Goal: Task Accomplishment & Management: Use online tool/utility

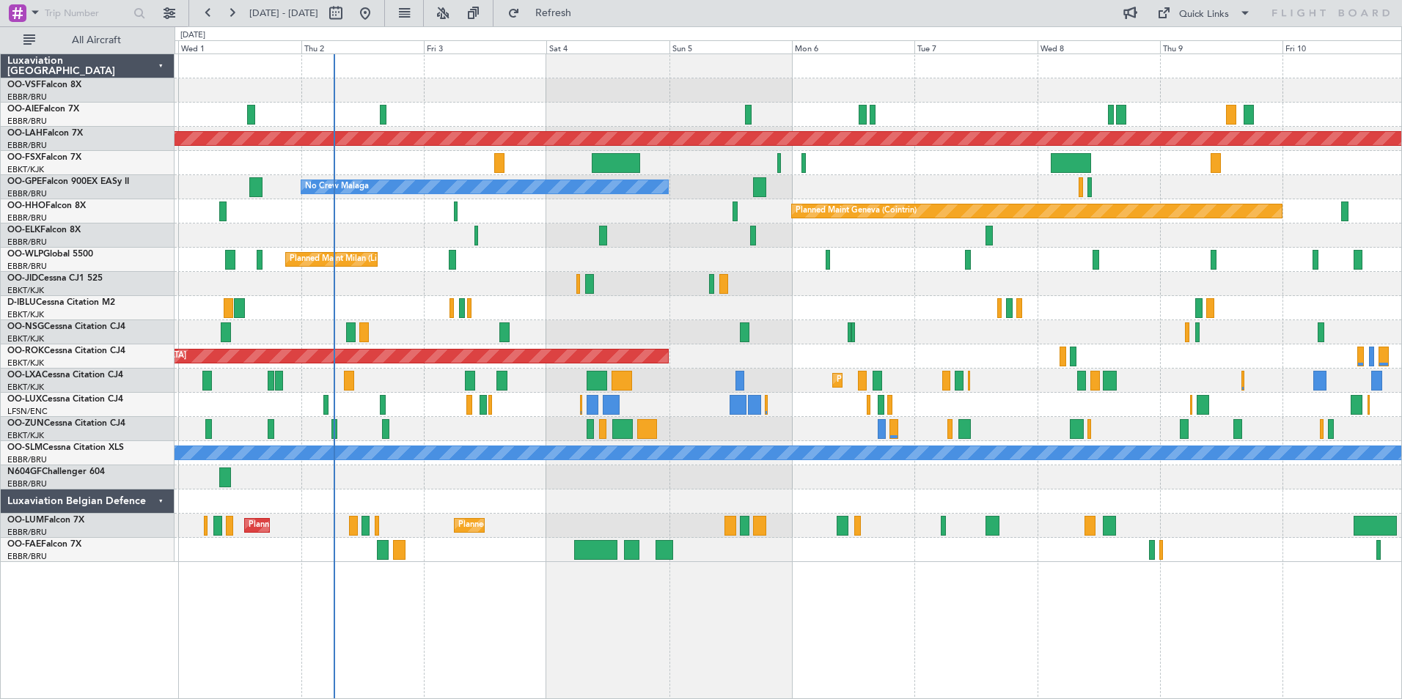
click at [745, 238] on div "Planned Maint [GEOGRAPHIC_DATA] ([GEOGRAPHIC_DATA]) Planned [GEOGRAPHIC_DATA][P…" at bounding box center [788, 308] width 1227 height 508
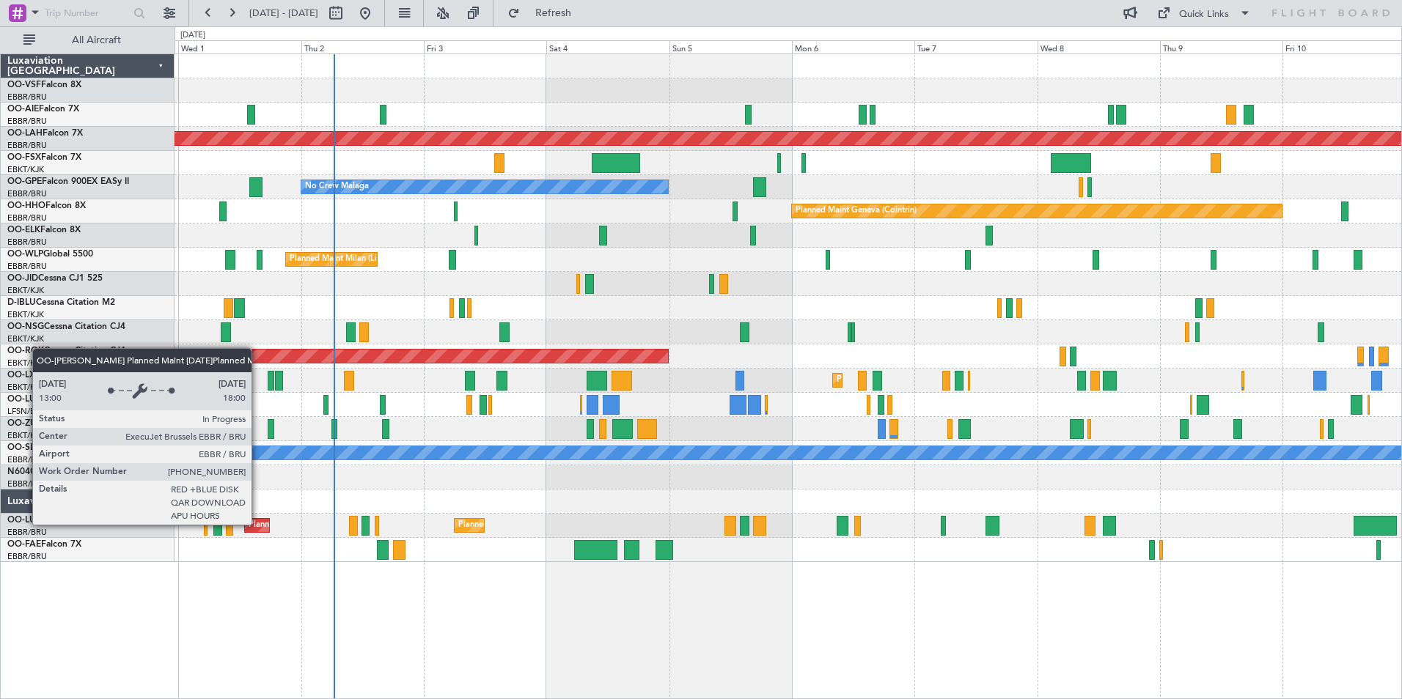
click at [258, 524] on div "Planned Maint [GEOGRAPHIC_DATA] ([GEOGRAPHIC_DATA] National)" at bounding box center [381, 526] width 265 height 22
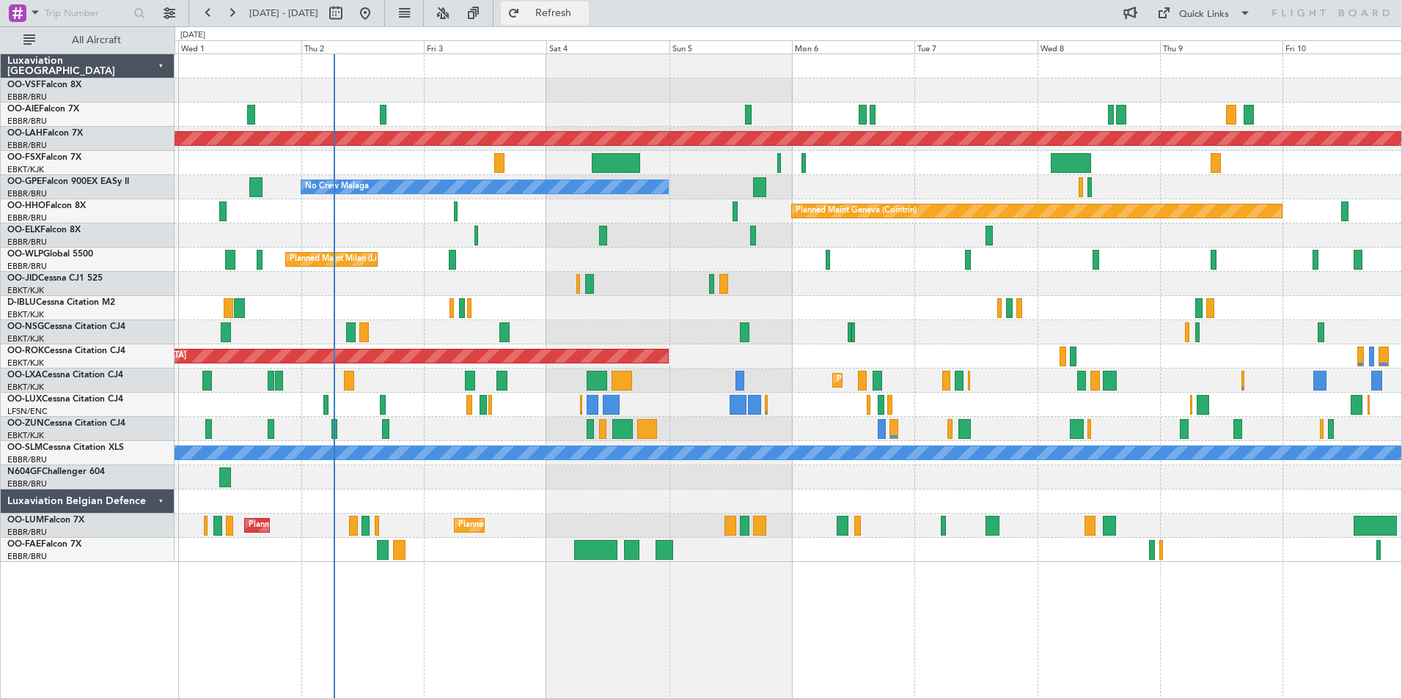
click at [584, 15] on span "Refresh" at bounding box center [554, 13] width 62 height 10
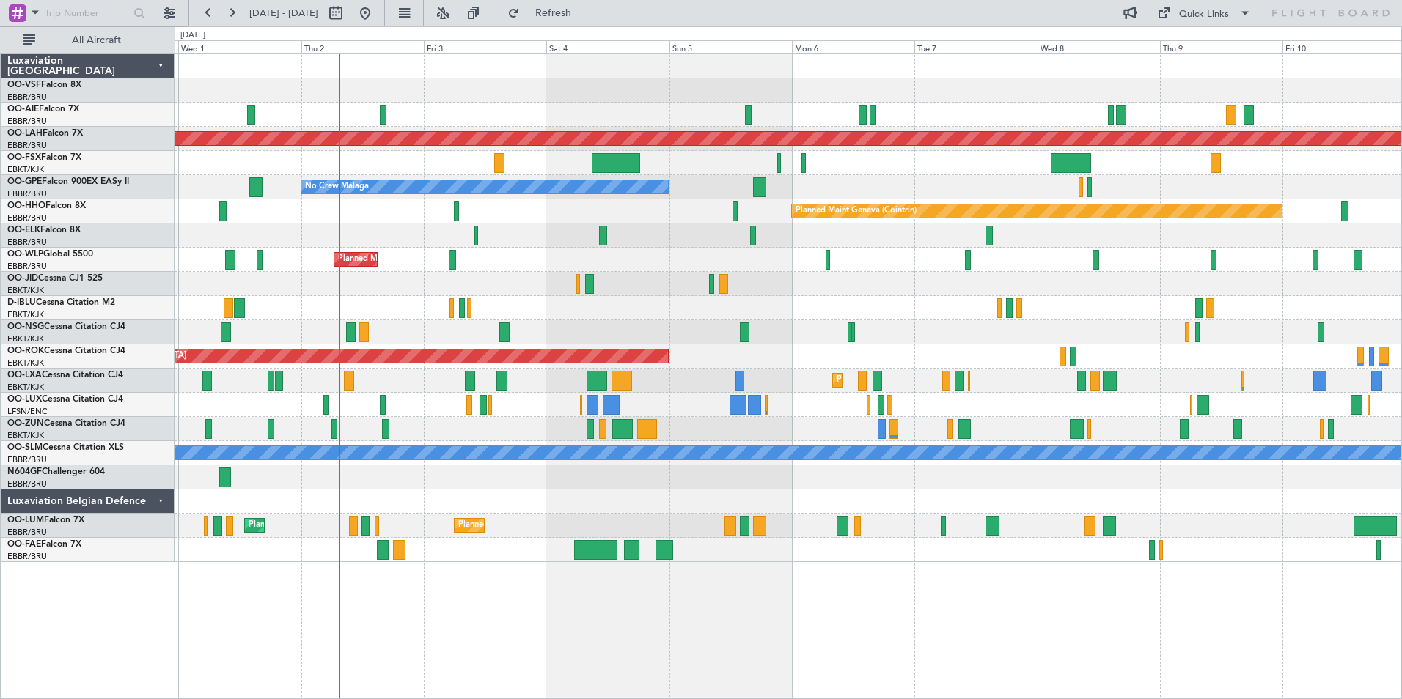
click at [328, 381] on div "Planned Maint Kortrijk-[GEOGRAPHIC_DATA]" at bounding box center [788, 381] width 1227 height 24
click at [58, 372] on link "OO-LXA Cessna Citation CJ4" at bounding box center [65, 375] width 116 height 9
click at [584, 14] on span "Refresh" at bounding box center [554, 13] width 62 height 10
click at [48, 183] on link "OO-GPE Falcon 900EX EASy II" at bounding box center [68, 181] width 122 height 9
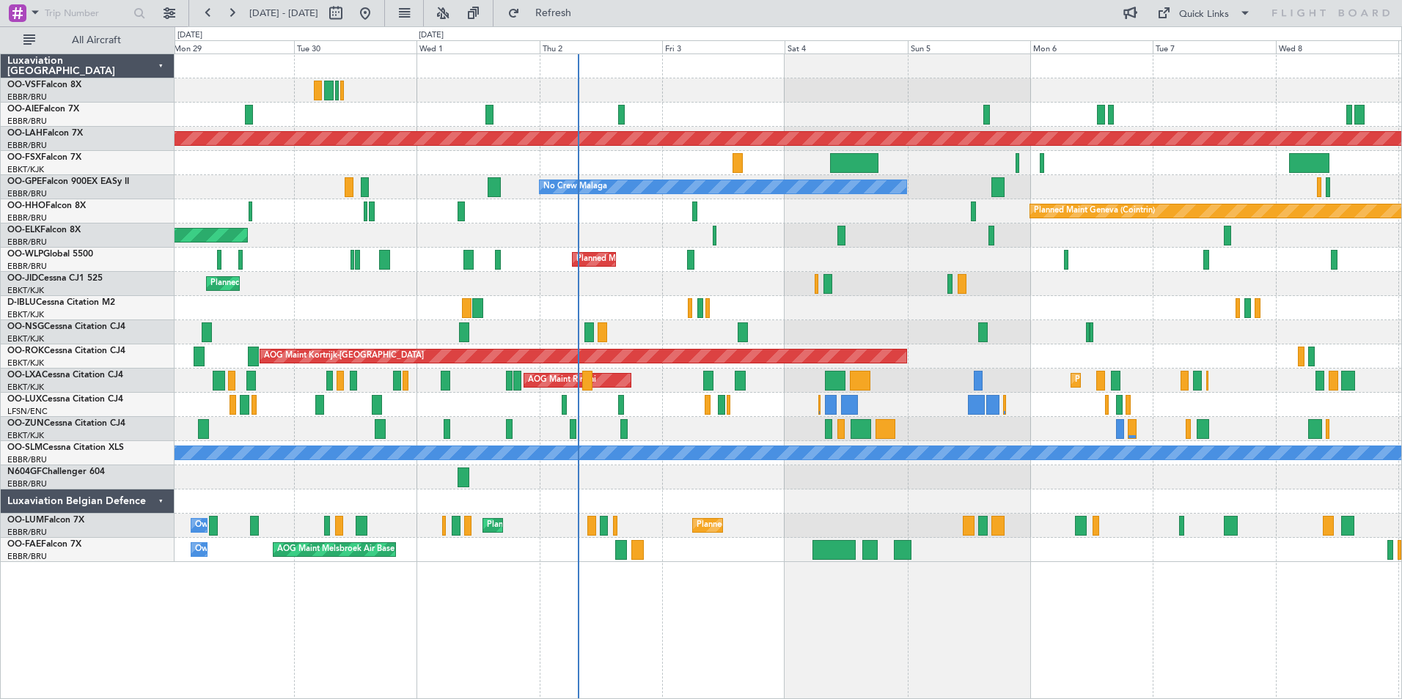
click at [500, 215] on div "Planned Maint Geneva (Cointrin)" at bounding box center [788, 211] width 1227 height 24
click at [45, 180] on link "OO-GPE Falcon 900EX EASy II" at bounding box center [68, 181] width 122 height 9
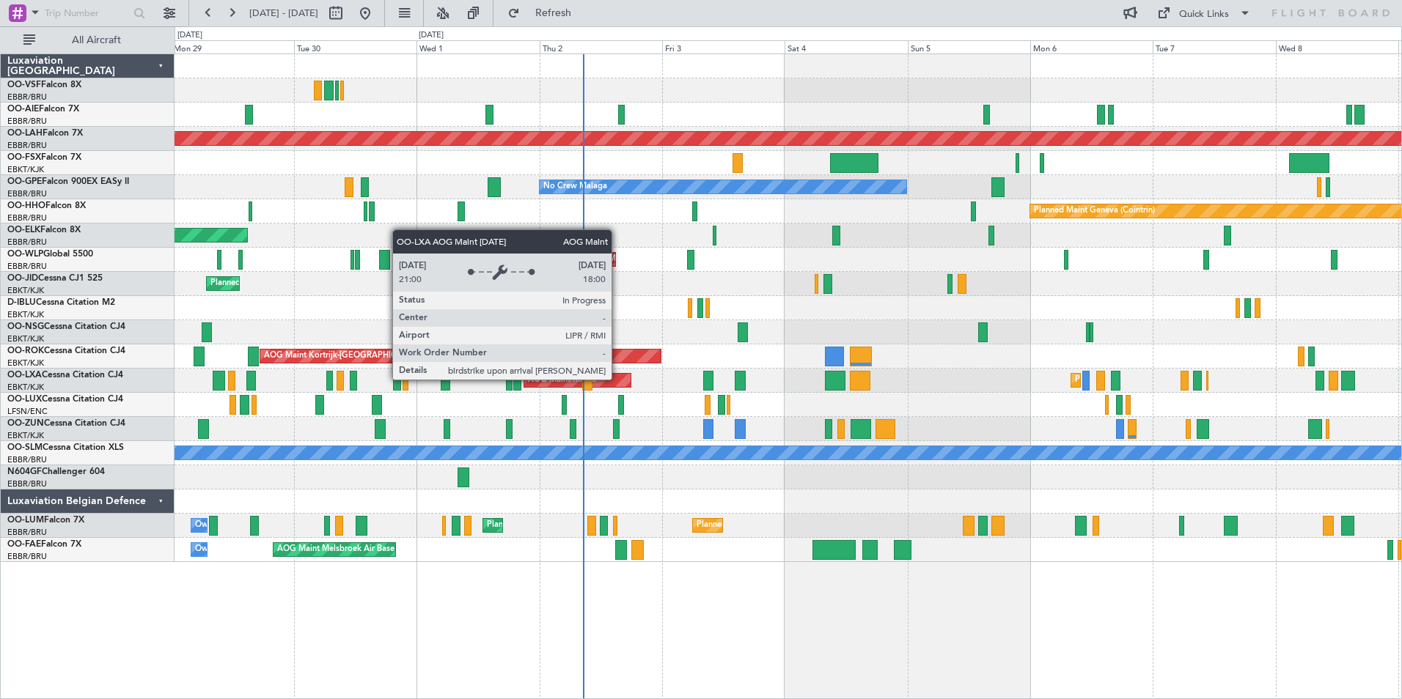
click at [618, 379] on div "AOG Maint Rimini" at bounding box center [577, 380] width 106 height 13
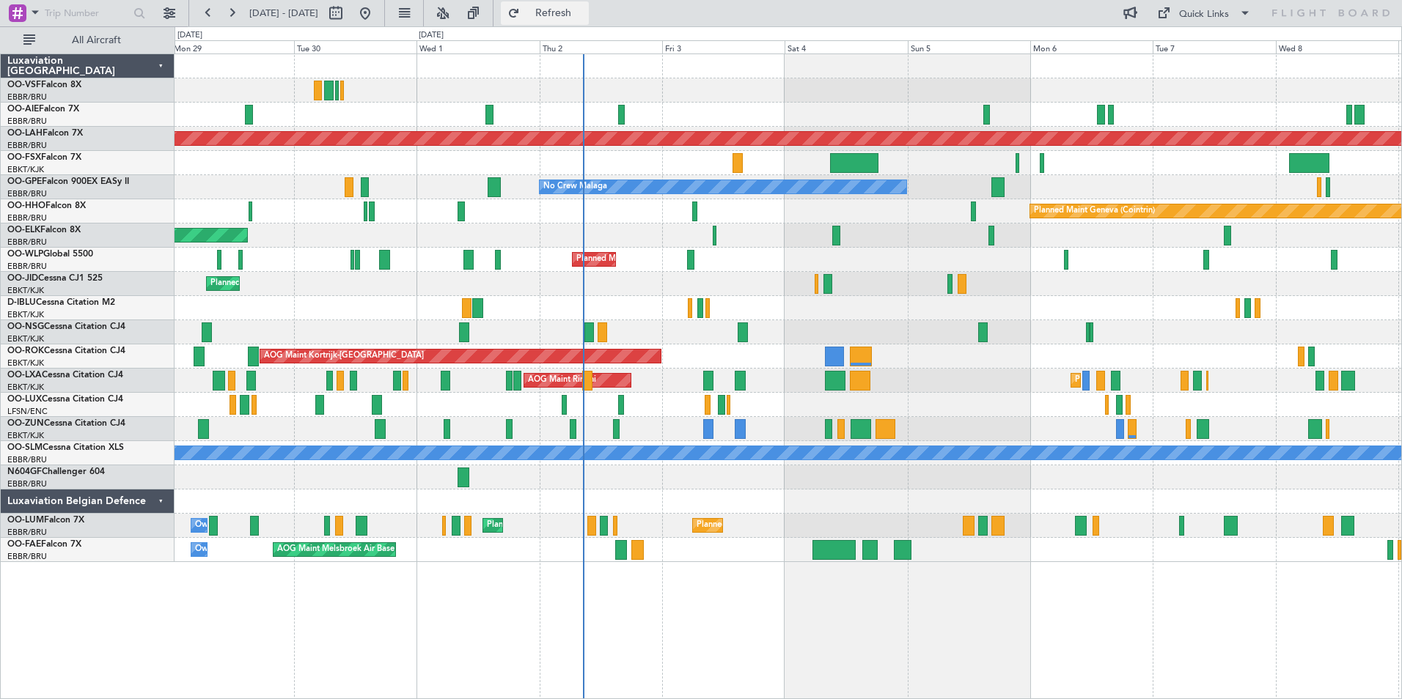
click at [584, 10] on span "Refresh" at bounding box center [554, 13] width 62 height 10
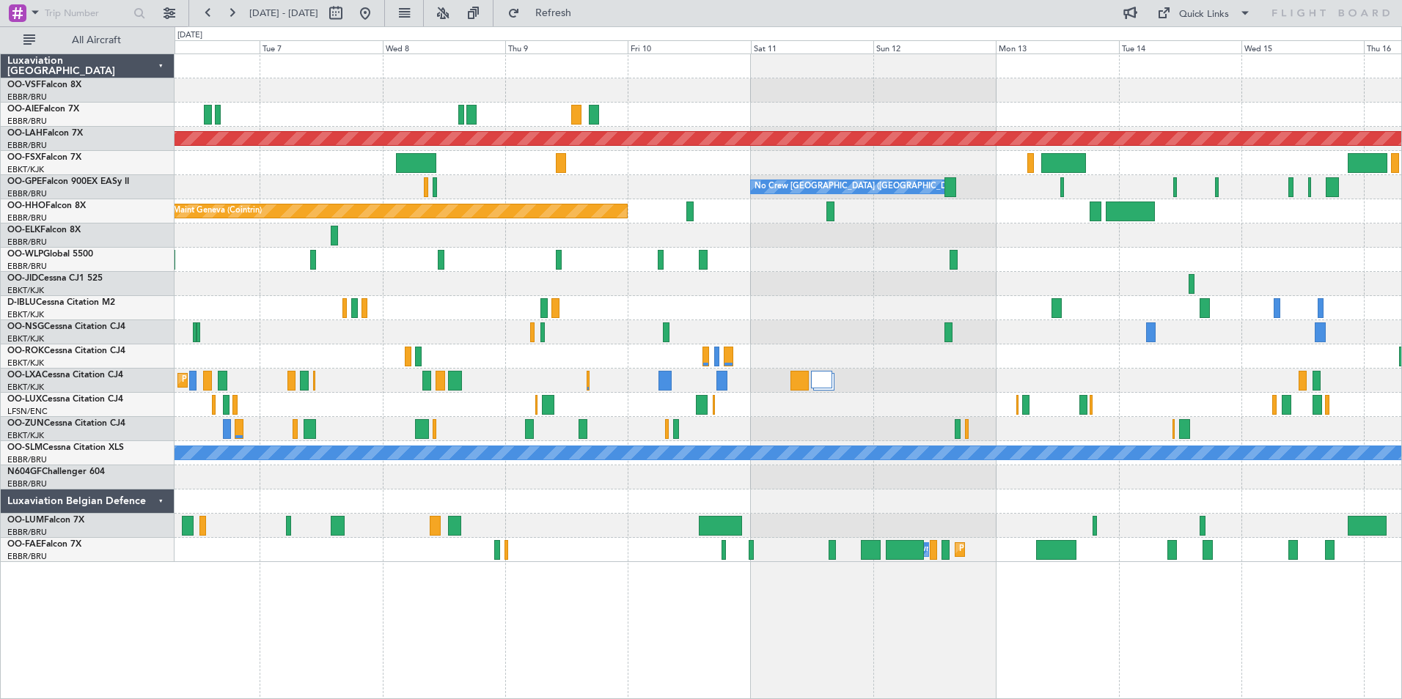
click at [131, 429] on div "Planned Maint [PERSON_NAME]-[GEOGRAPHIC_DATA][PERSON_NAME] ([GEOGRAPHIC_DATA][P…" at bounding box center [701, 362] width 1402 height 673
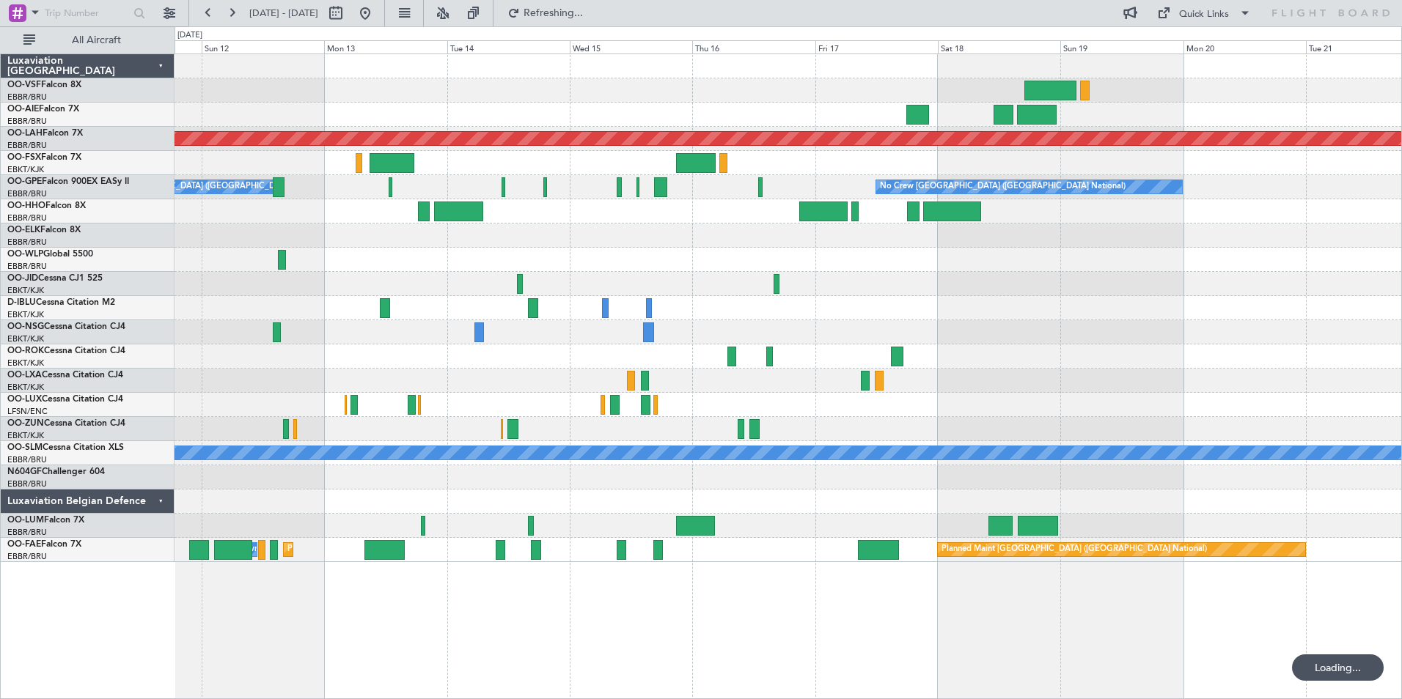
click at [479, 389] on div "Planned Maint [PERSON_NAME]-[GEOGRAPHIC_DATA][PERSON_NAME] ([GEOGRAPHIC_DATA][P…" at bounding box center [788, 308] width 1227 height 508
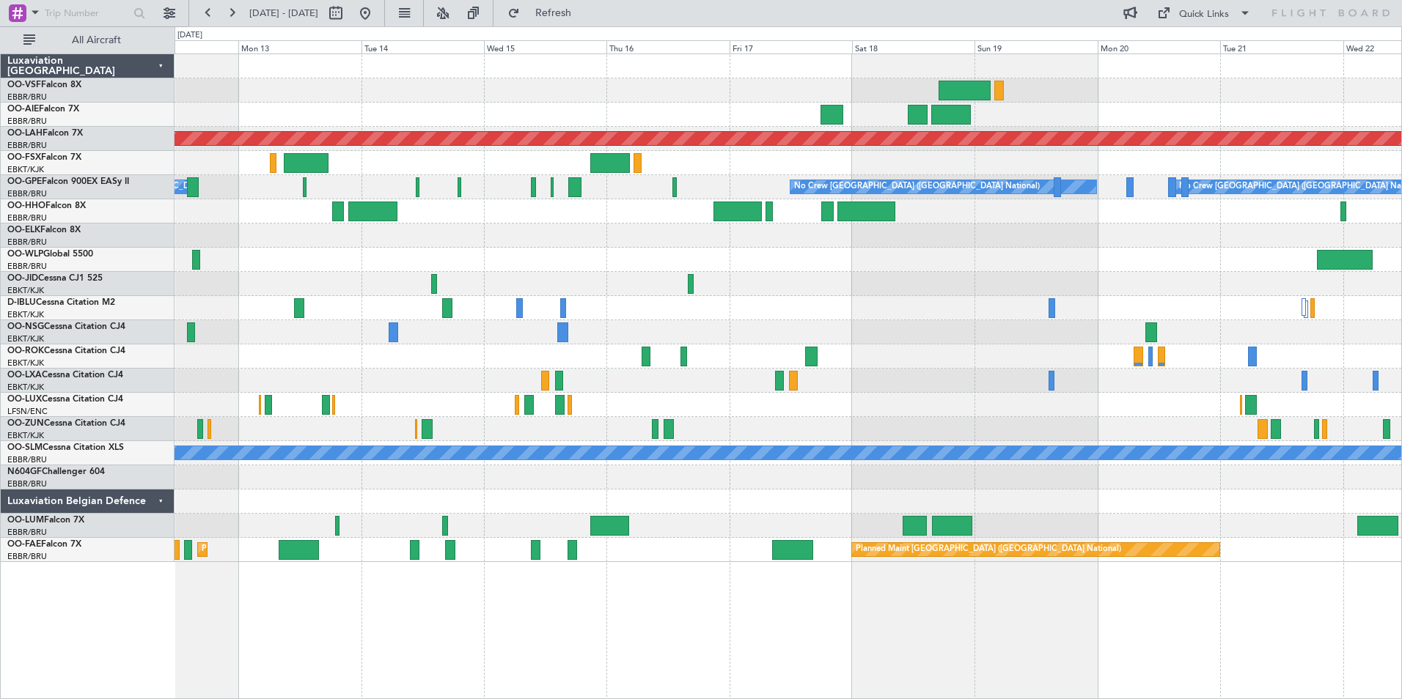
click at [694, 190] on div "No Crew [GEOGRAPHIC_DATA] ([GEOGRAPHIC_DATA] National) No Crew [GEOGRAPHIC_DATA…" at bounding box center [788, 187] width 1227 height 24
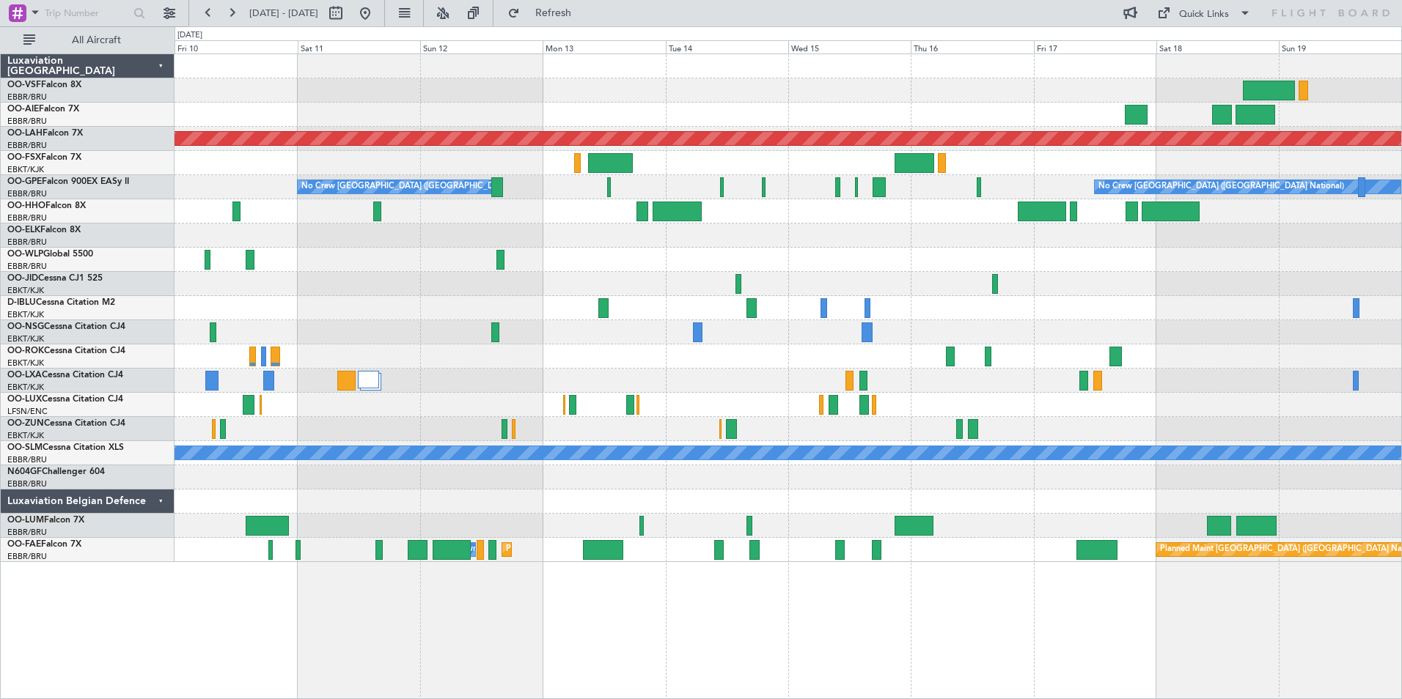
click at [232, 183] on div "No Crew [GEOGRAPHIC_DATA] ([GEOGRAPHIC_DATA] National) No Crew [GEOGRAPHIC_DATA…" at bounding box center [788, 187] width 1227 height 24
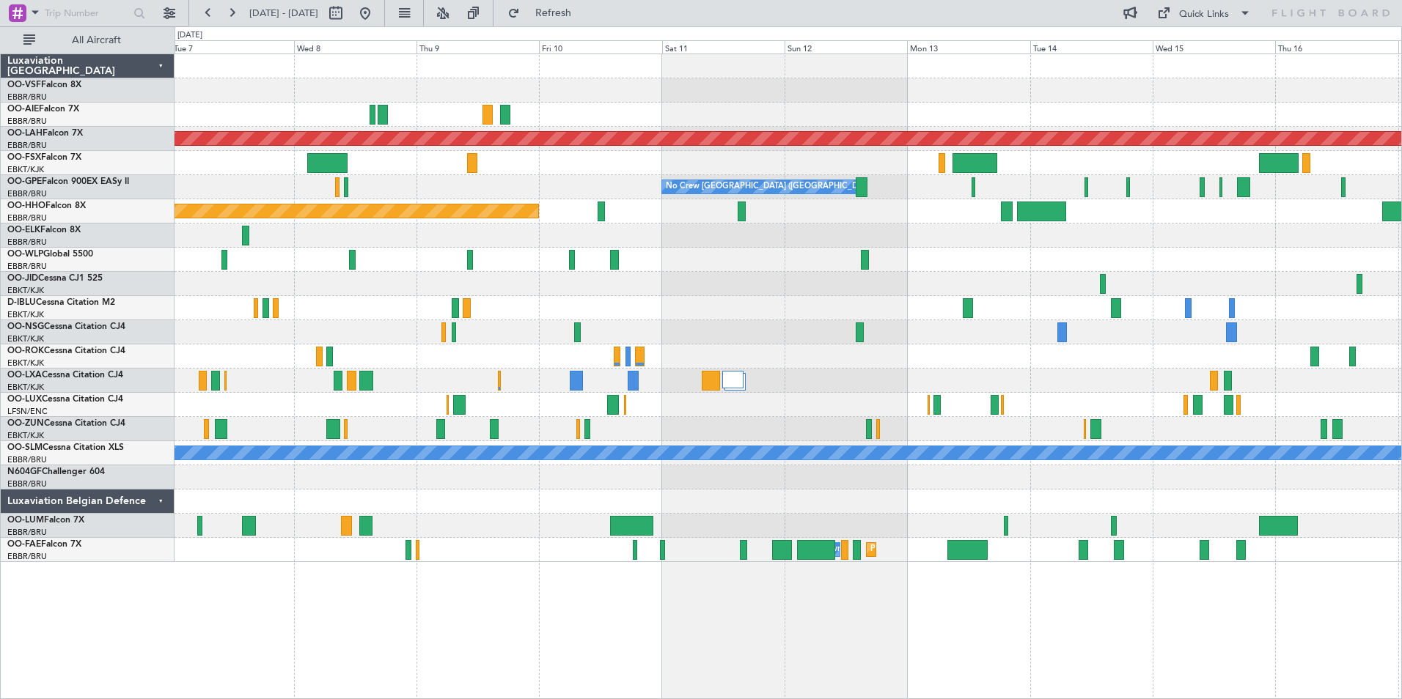
click at [1101, 402] on div "Planned Maint [PERSON_NAME]-[GEOGRAPHIC_DATA][PERSON_NAME] ([GEOGRAPHIC_DATA][P…" at bounding box center [788, 308] width 1227 height 508
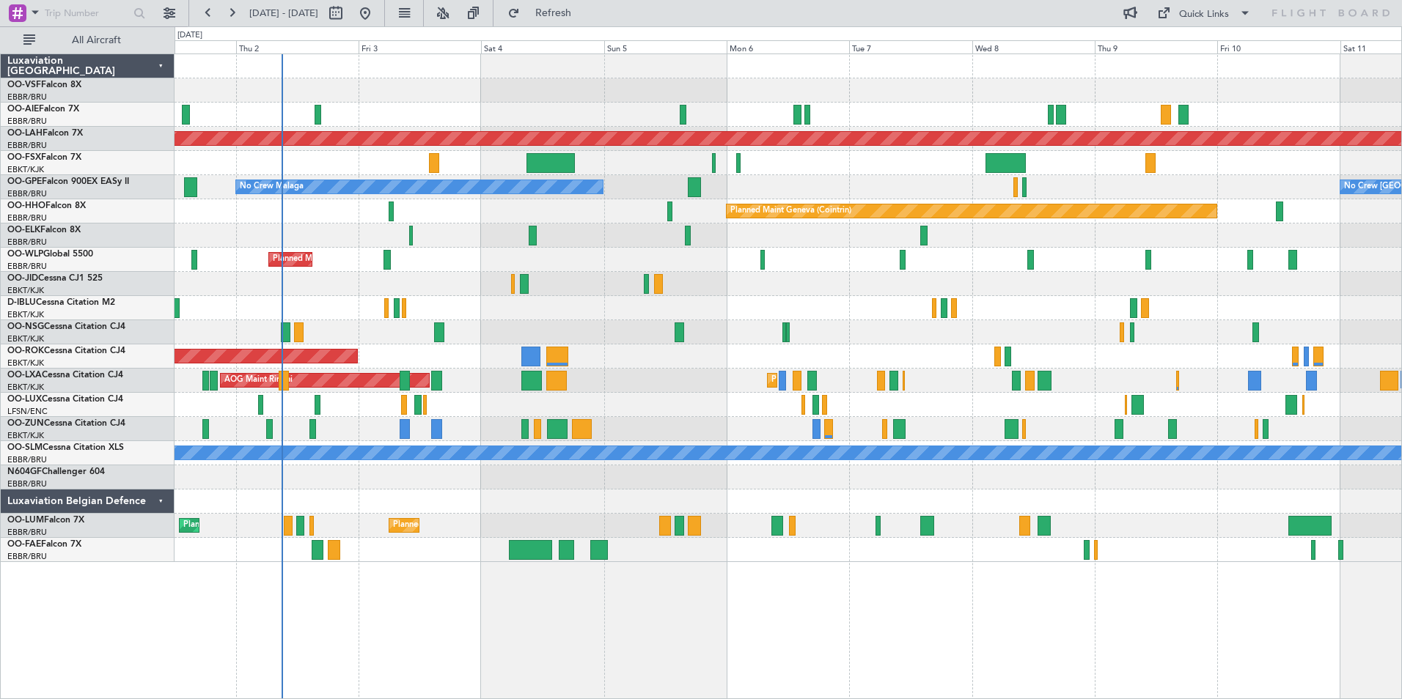
click at [925, 331] on div at bounding box center [788, 332] width 1227 height 24
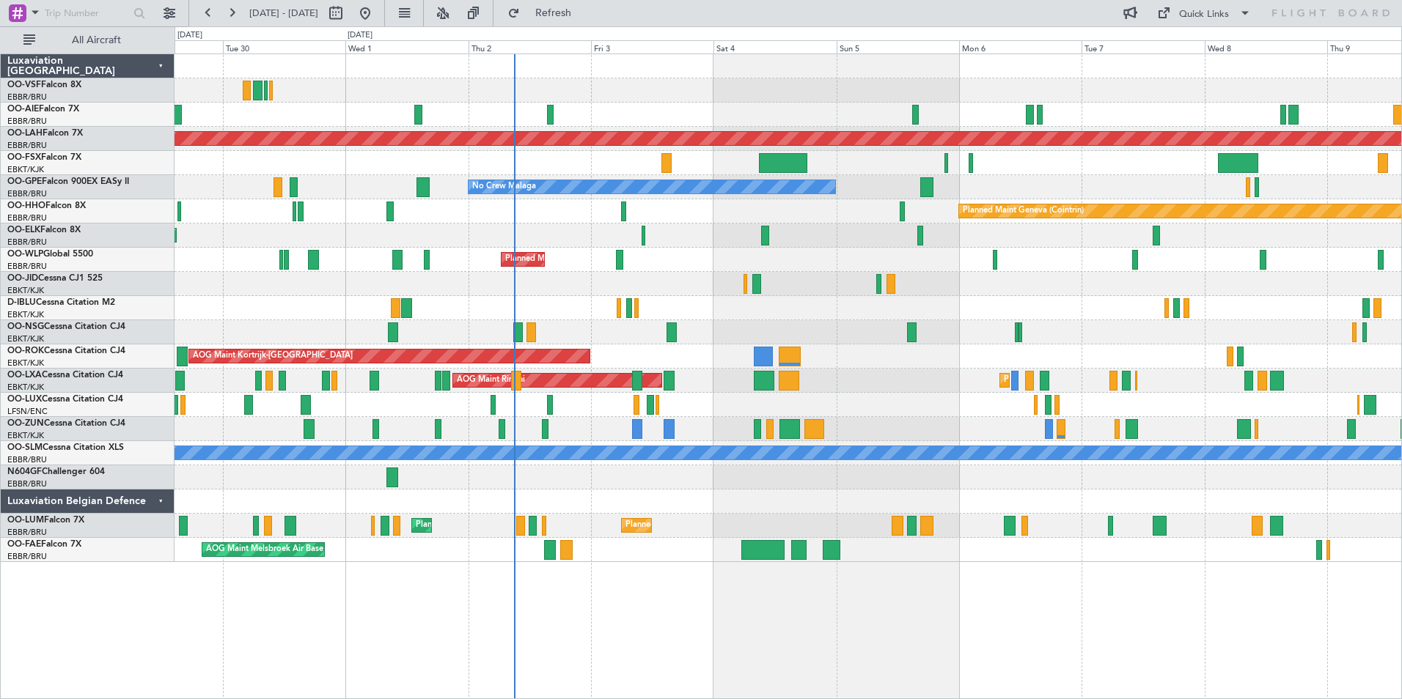
click at [573, 330] on div at bounding box center [788, 332] width 1227 height 24
click at [584, 12] on span "Refresh" at bounding box center [554, 13] width 62 height 10
click at [579, 4] on button "Refresh" at bounding box center [545, 12] width 88 height 23
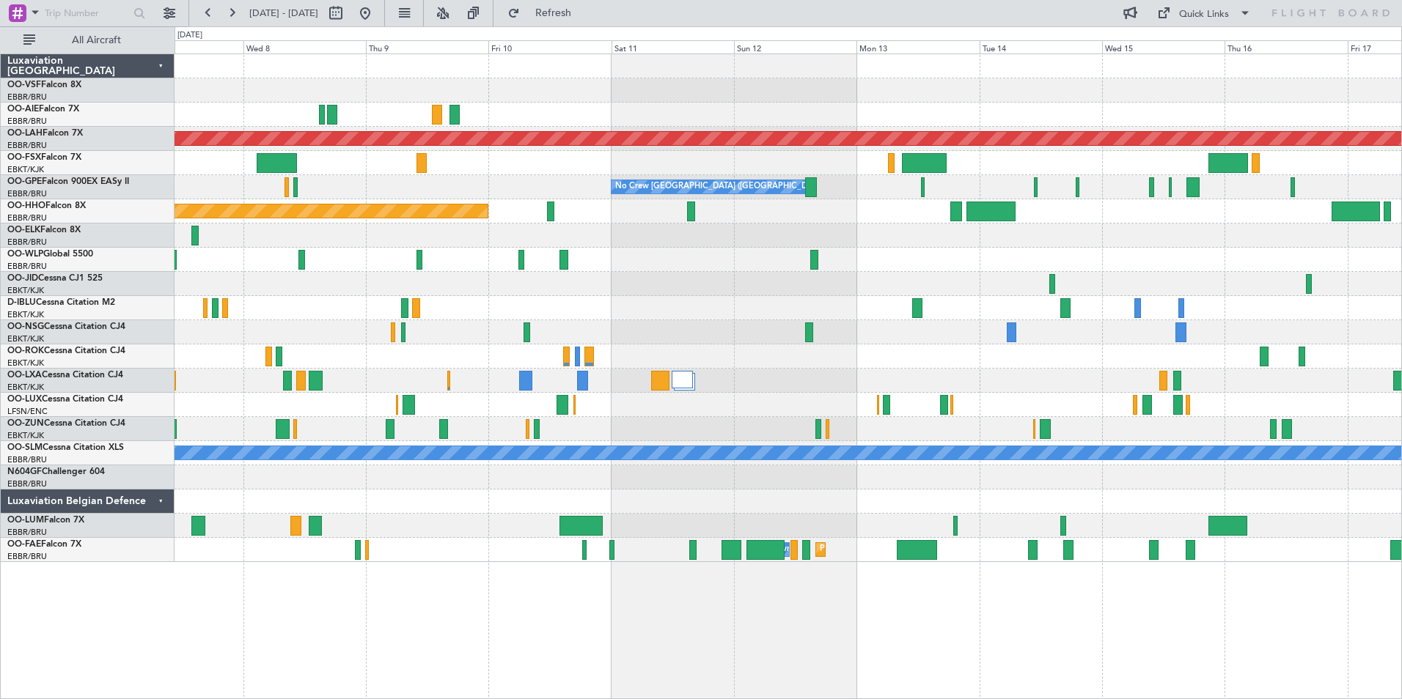
click at [344, 313] on div at bounding box center [788, 308] width 1227 height 24
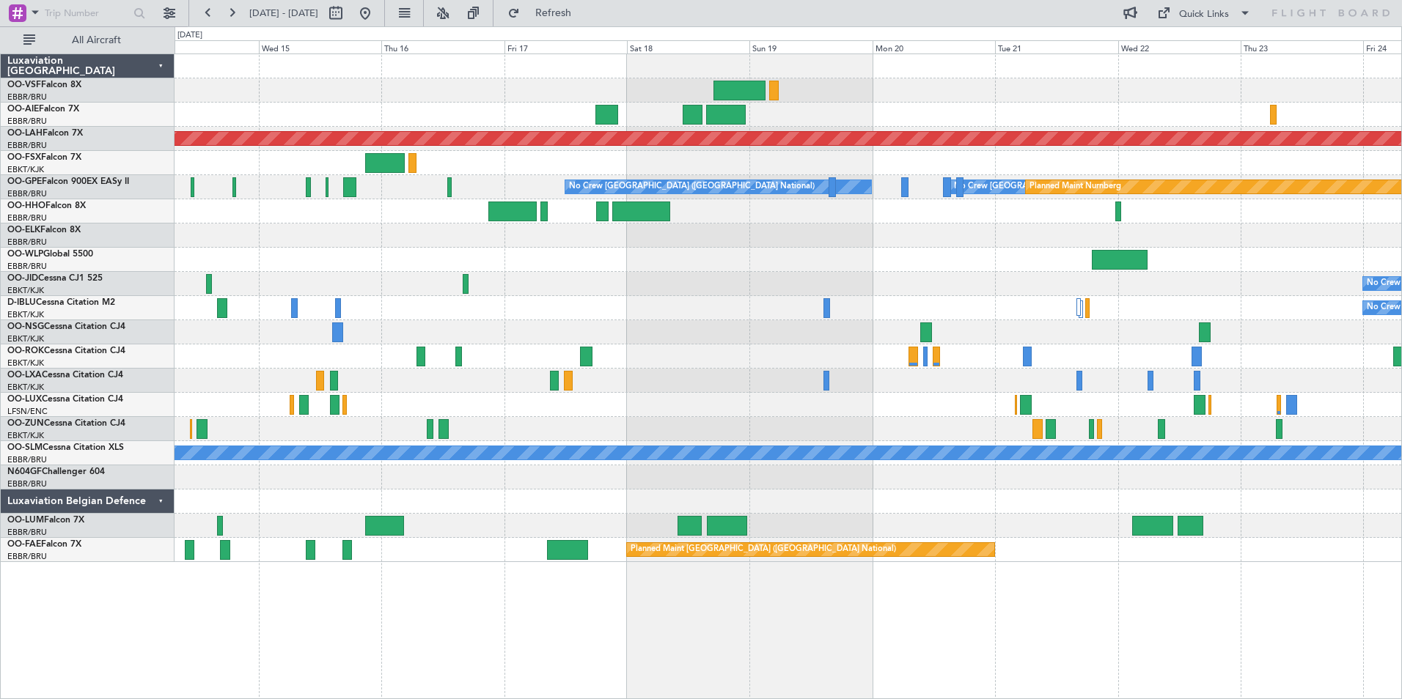
click at [269, 284] on div "No Crew" at bounding box center [788, 284] width 1227 height 24
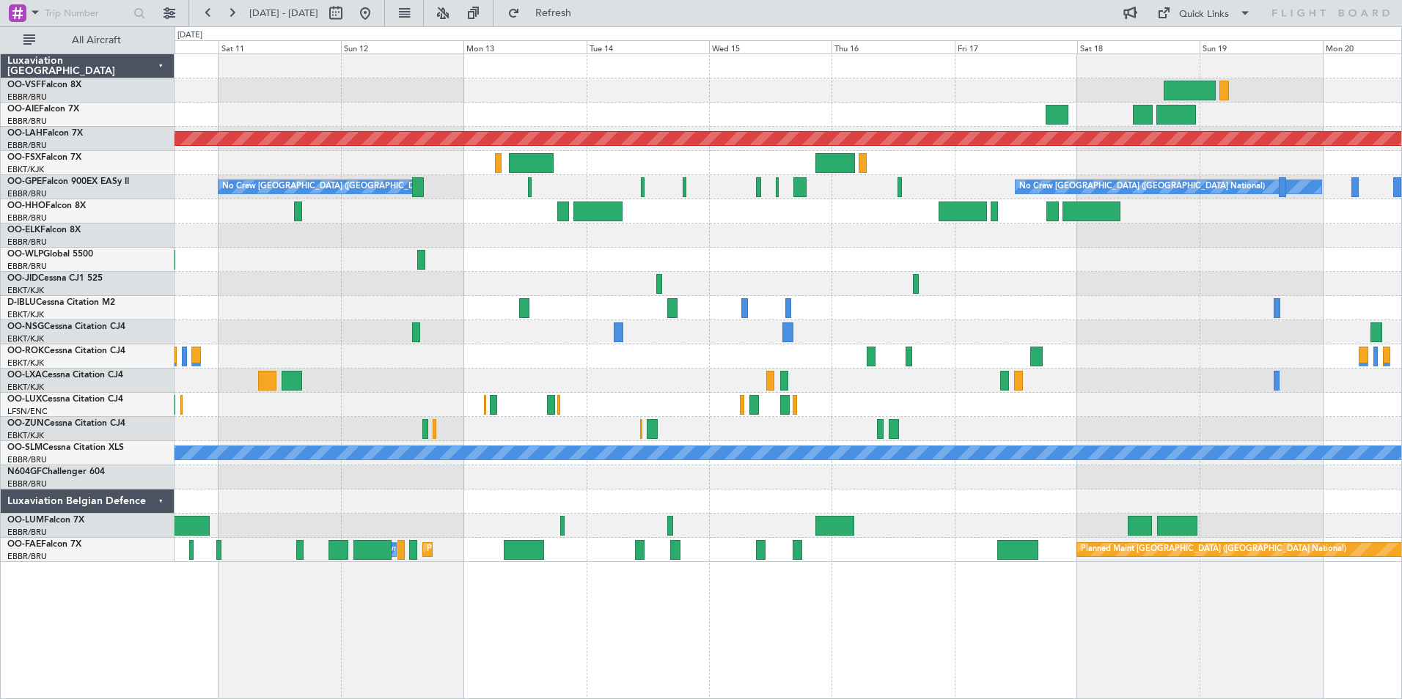
click at [607, 537] on div at bounding box center [788, 526] width 1227 height 24
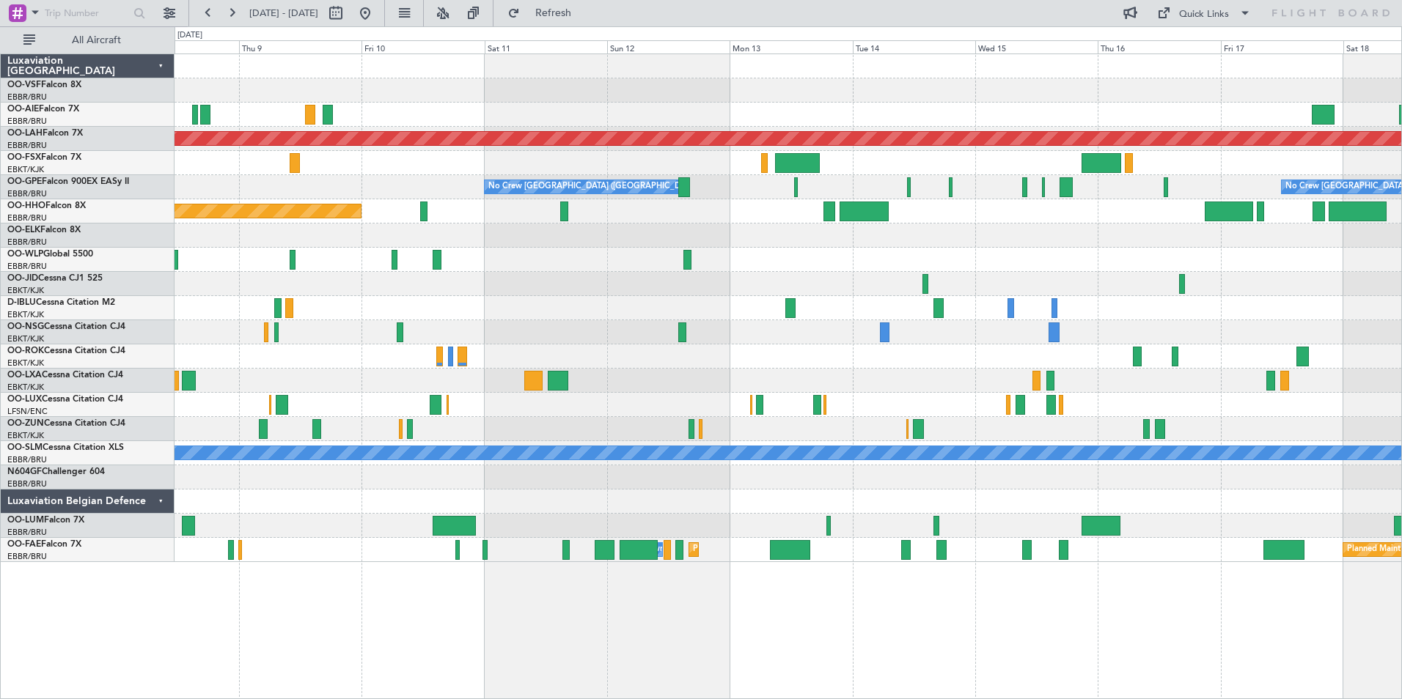
click at [516, 526] on div at bounding box center [788, 526] width 1227 height 24
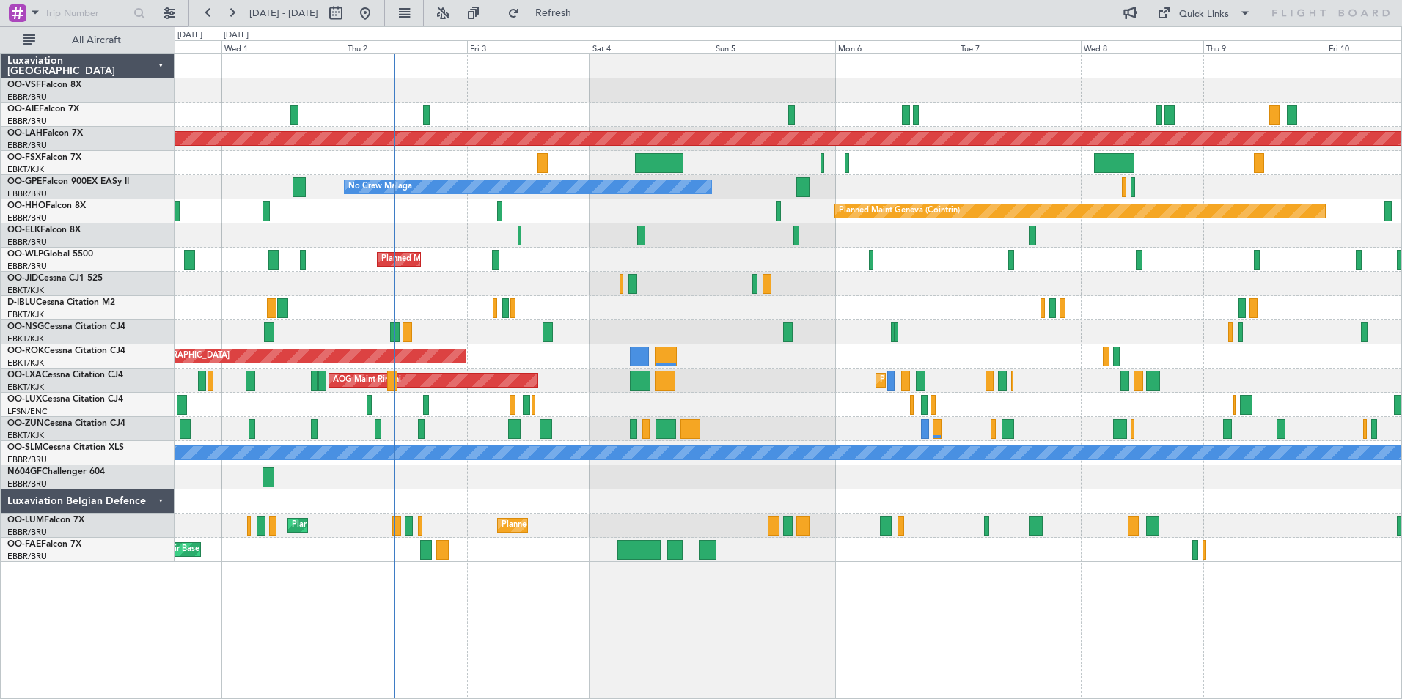
click at [1236, 533] on div "Planned Maint [GEOGRAPHIC_DATA] ([GEOGRAPHIC_DATA]) Planned [GEOGRAPHIC_DATA][P…" at bounding box center [788, 308] width 1227 height 508
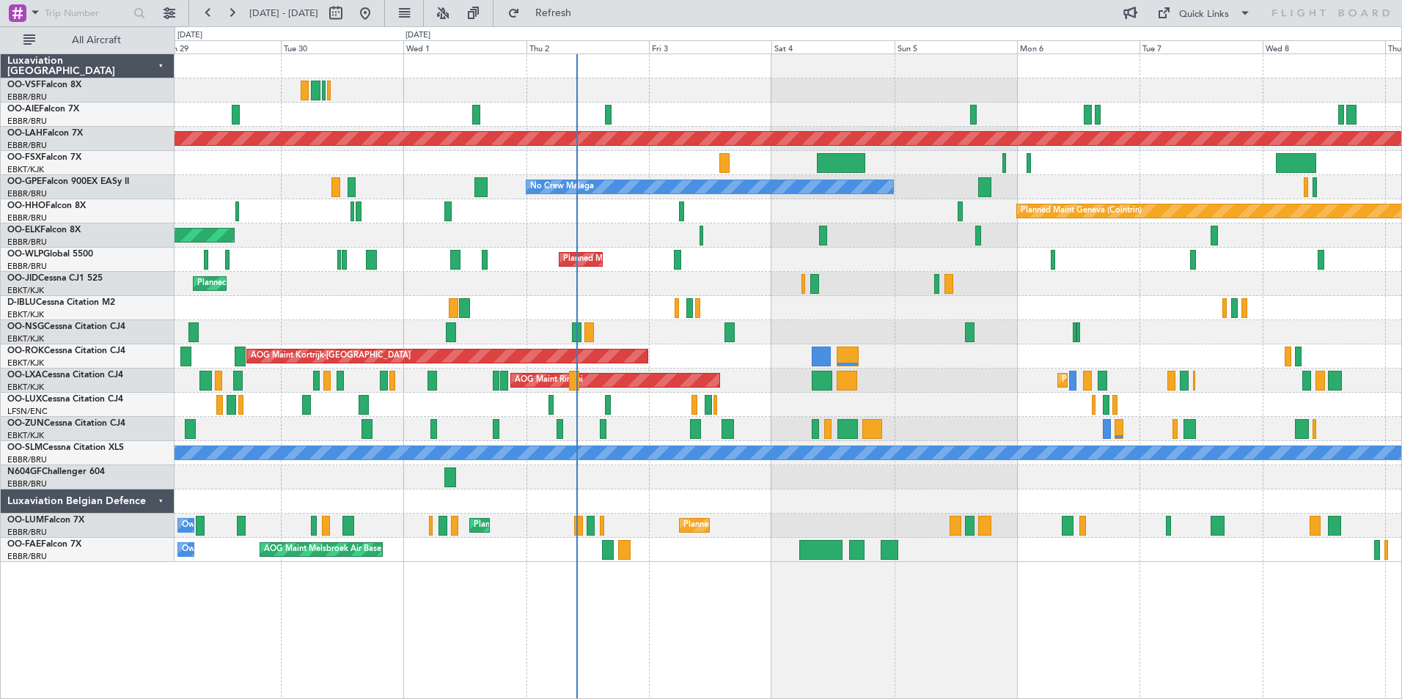
click at [746, 384] on div "AOG Maint Rimini Planned Maint [GEOGRAPHIC_DATA]-[GEOGRAPHIC_DATA] A/C Unavaila…" at bounding box center [788, 381] width 1227 height 24
click at [646, 432] on div at bounding box center [788, 429] width 1227 height 24
click at [584, 14] on span "Refresh" at bounding box center [554, 13] width 62 height 10
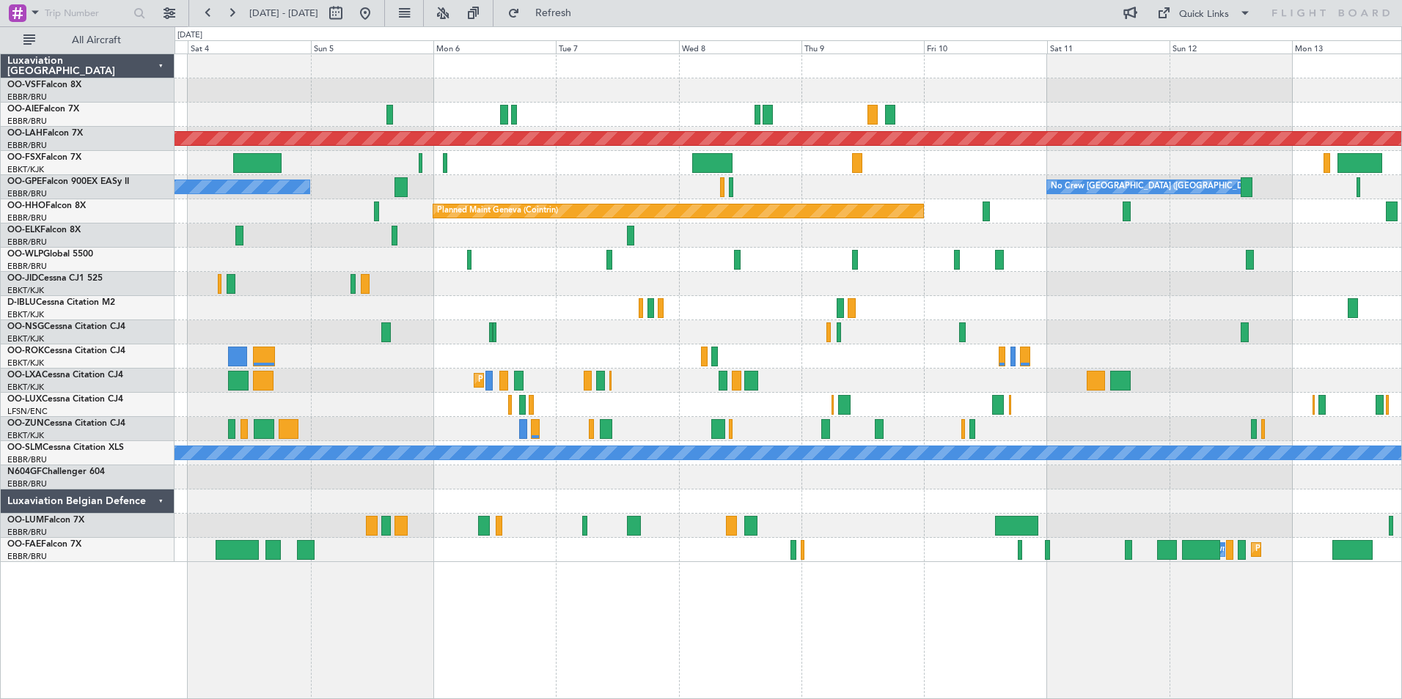
click at [581, 616] on div "Planned Maint [PERSON_NAME]-[GEOGRAPHIC_DATA][PERSON_NAME] ([GEOGRAPHIC_DATA][P…" at bounding box center [788, 377] width 1227 height 646
click at [949, 528] on div "Planned Maint [GEOGRAPHIC_DATA] ([GEOGRAPHIC_DATA] National) Planned Maint [GEO…" at bounding box center [788, 526] width 1227 height 24
click at [34, 520] on span "OO-LUM" at bounding box center [25, 520] width 37 height 9
click at [584, 10] on span "Refresh" at bounding box center [554, 13] width 62 height 10
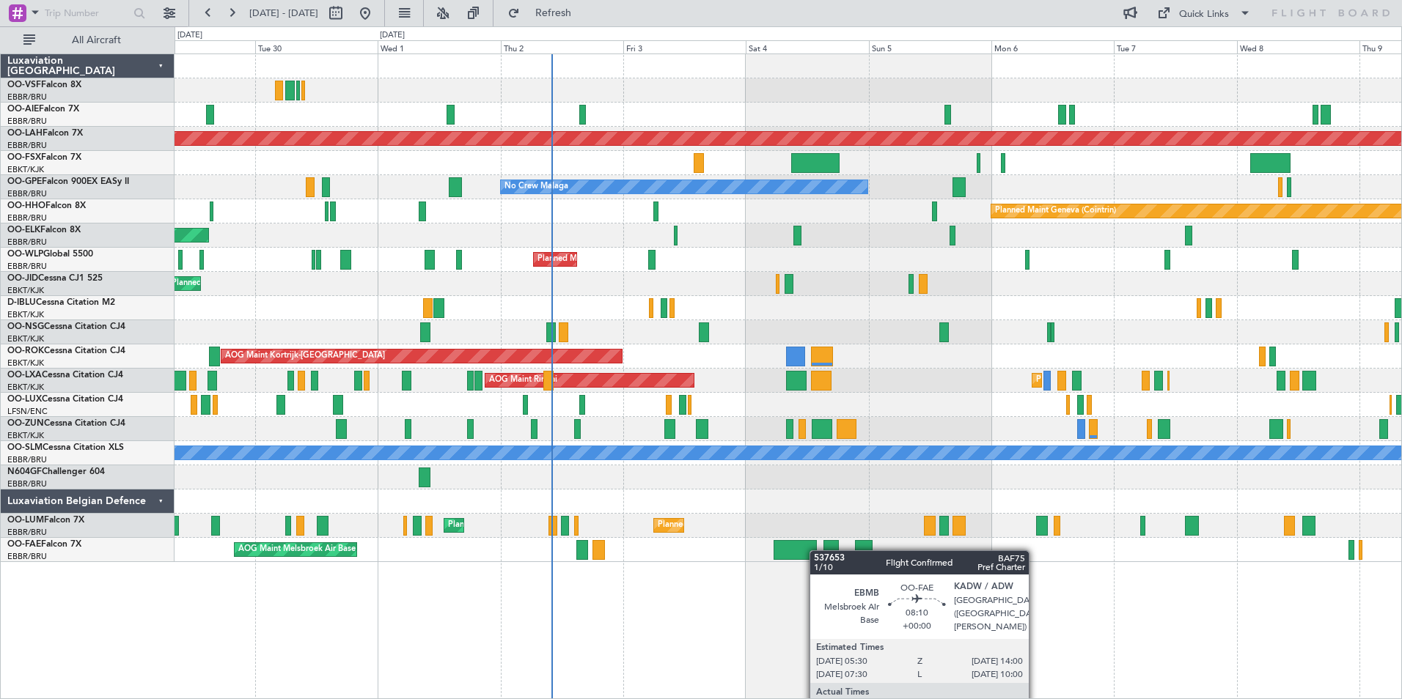
click at [817, 551] on div "Planned Maint [GEOGRAPHIC_DATA] ([GEOGRAPHIC_DATA]) Planned [GEOGRAPHIC_DATA][P…" at bounding box center [788, 308] width 1227 height 508
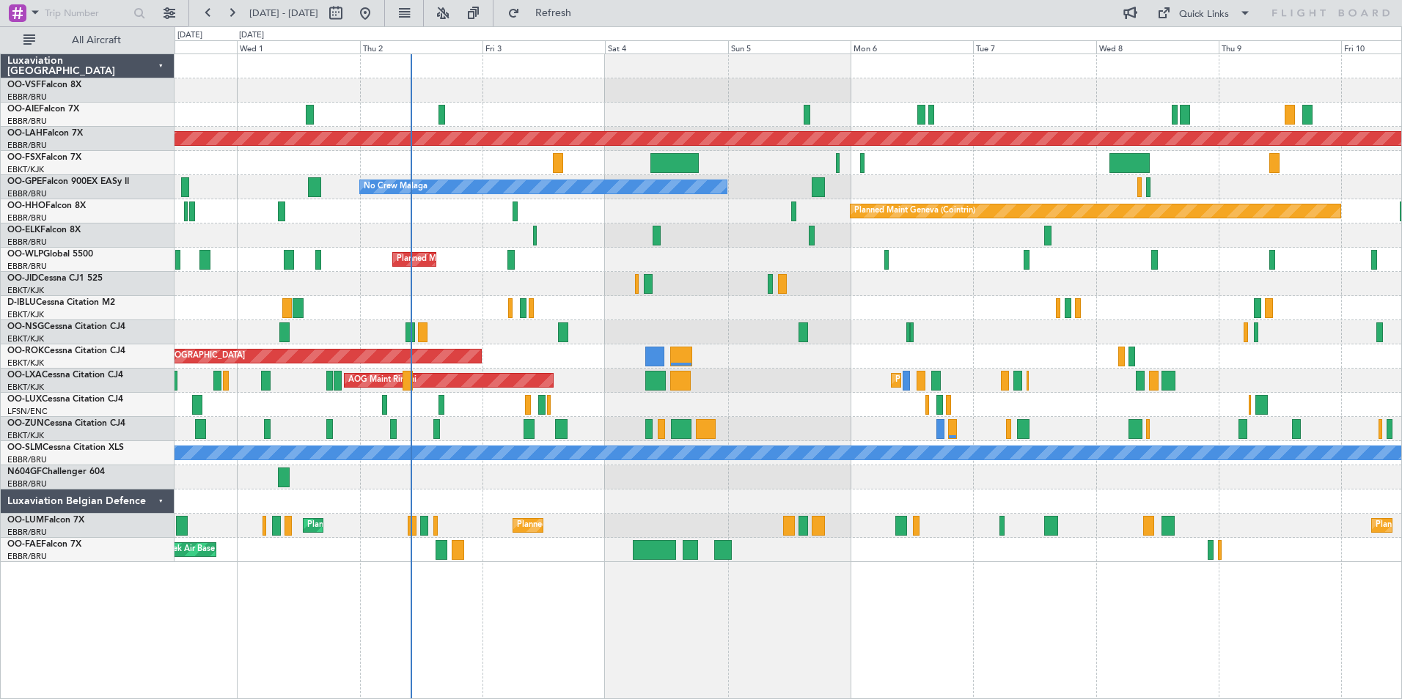
click at [654, 614] on div "Planned Maint [GEOGRAPHIC_DATA] ([GEOGRAPHIC_DATA]) Planned [GEOGRAPHIC_DATA][P…" at bounding box center [788, 377] width 1227 height 646
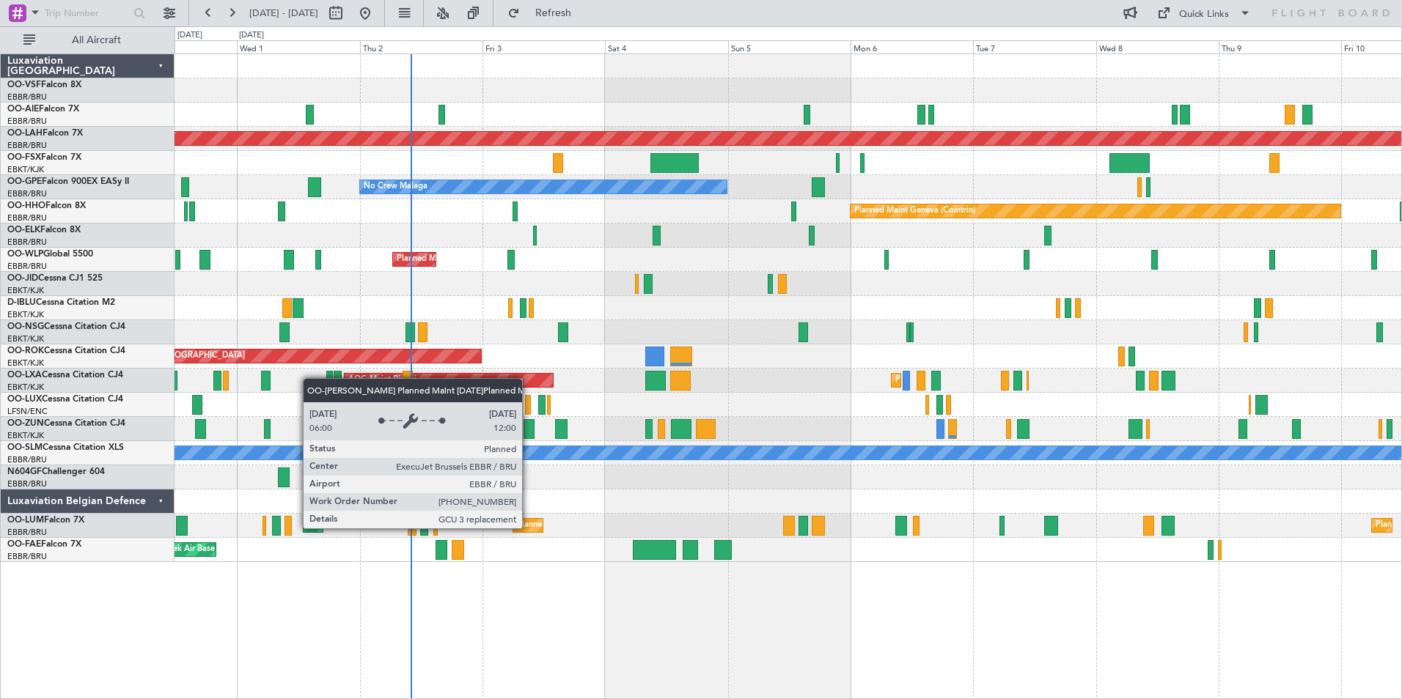
click at [529, 528] on div "Planned Maint [GEOGRAPHIC_DATA] ([GEOGRAPHIC_DATA] National)" at bounding box center [649, 526] width 265 height 22
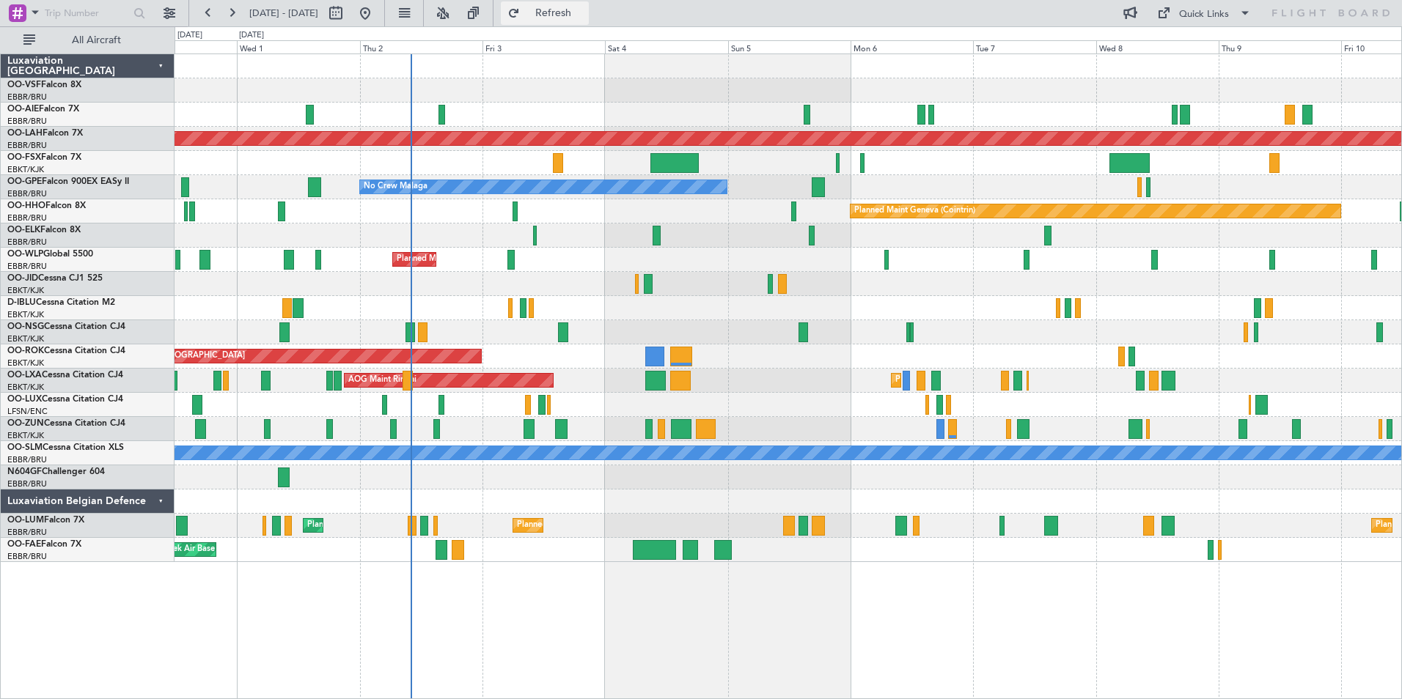
click at [584, 15] on span "Refresh" at bounding box center [554, 13] width 62 height 10
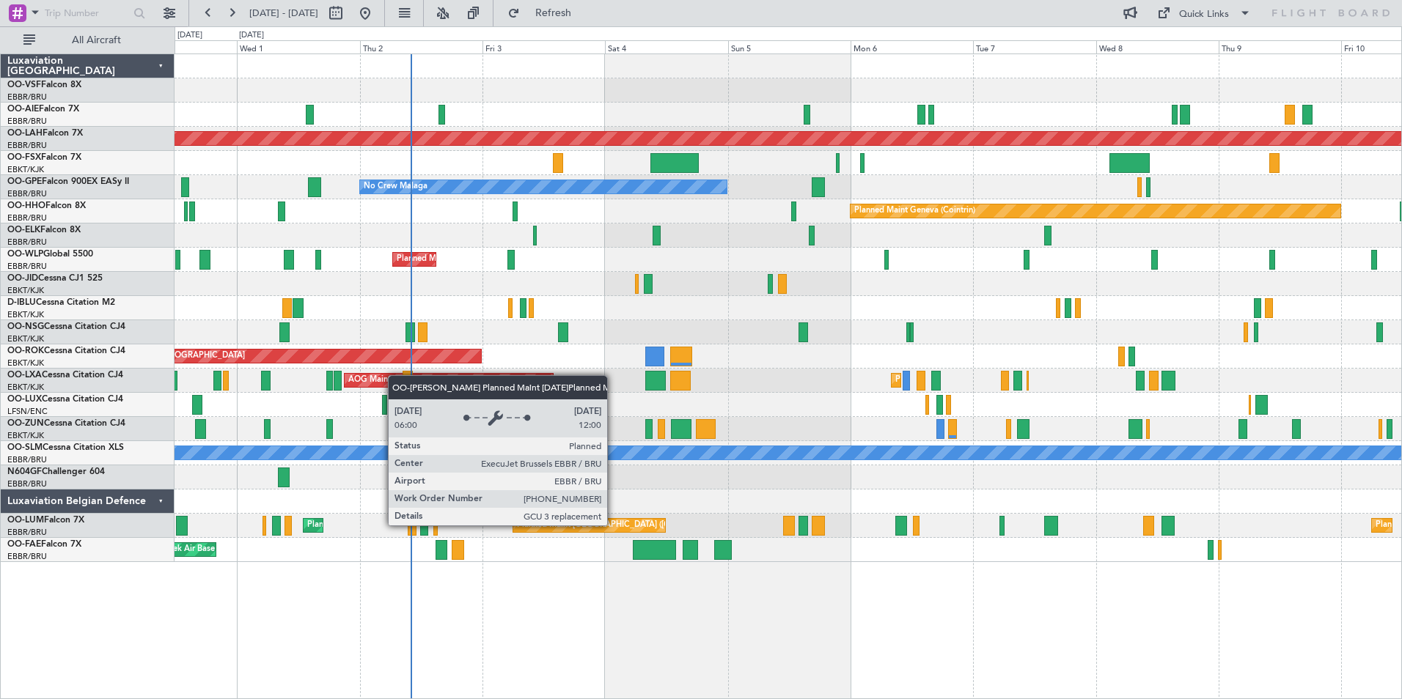
click at [614, 525] on div "Planned Maint [GEOGRAPHIC_DATA] ([GEOGRAPHIC_DATA] National)" at bounding box center [649, 526] width 265 height 22
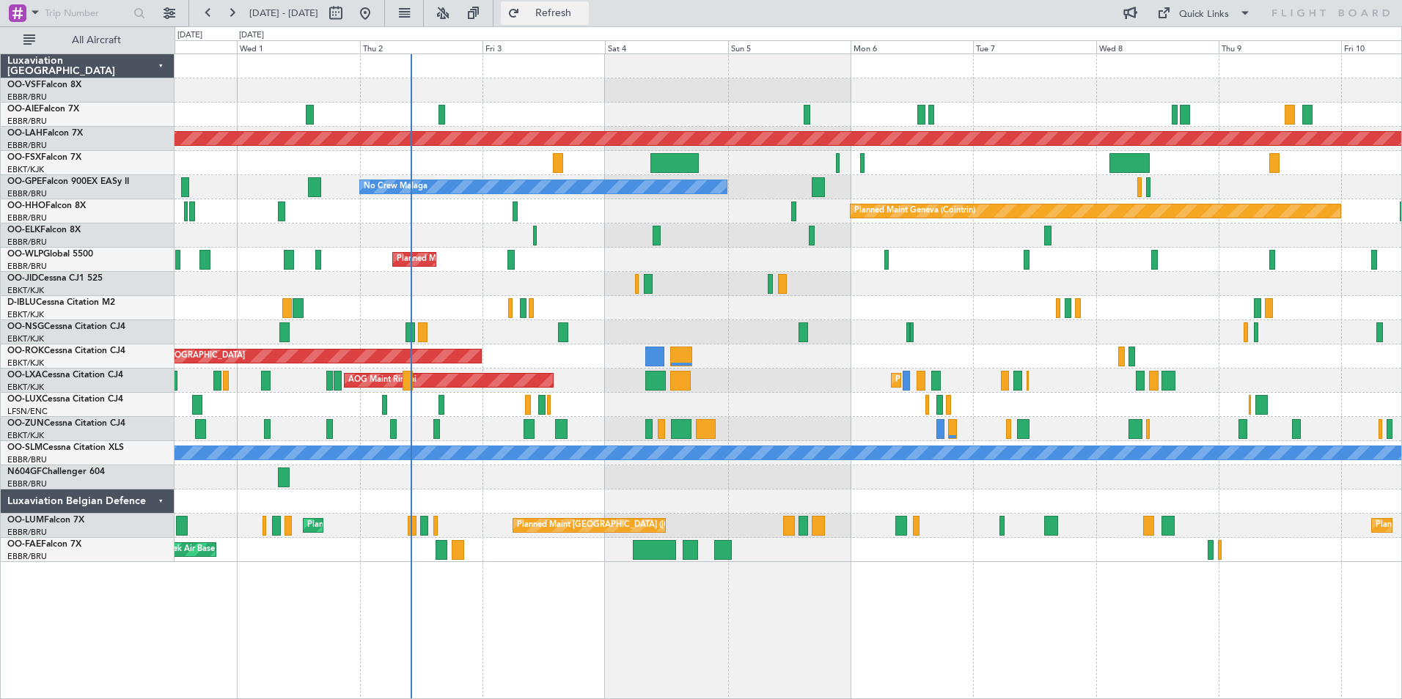
click at [584, 15] on span "Refresh" at bounding box center [554, 13] width 62 height 10
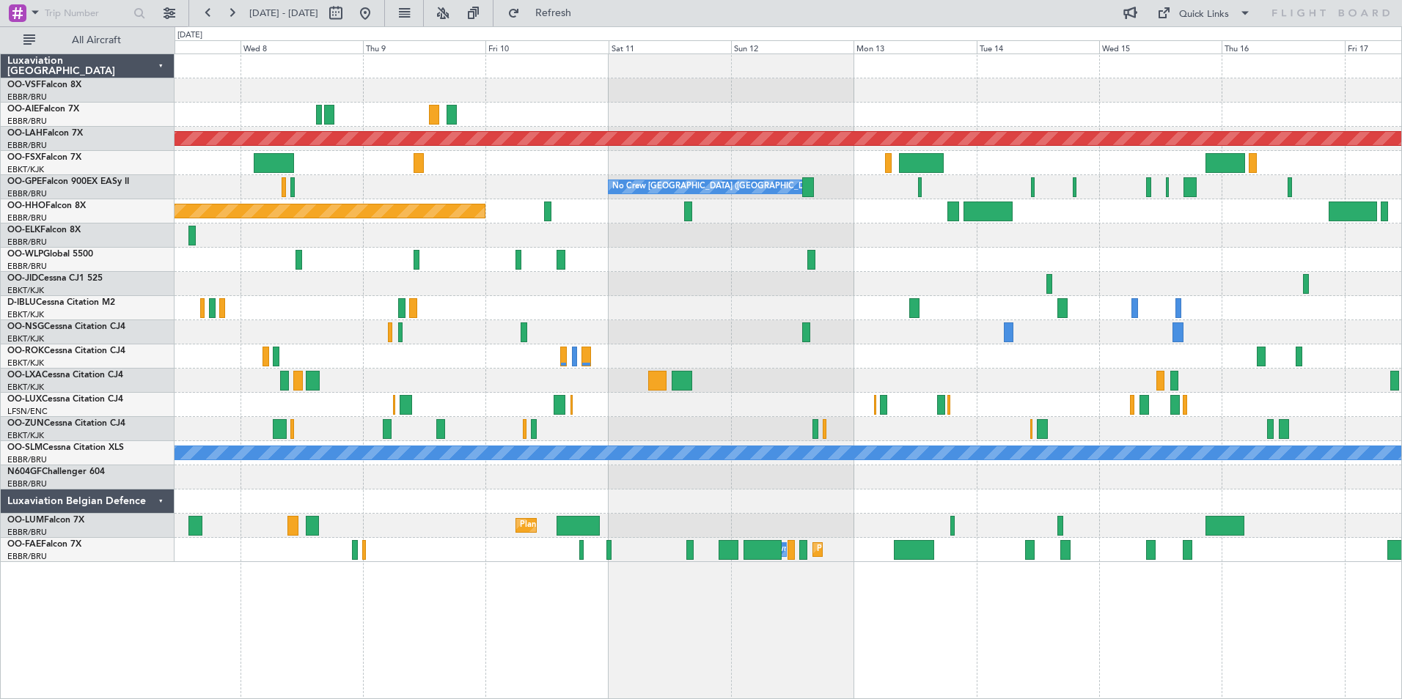
click at [386, 306] on div "Planned Maint [PERSON_NAME]-[GEOGRAPHIC_DATA][PERSON_NAME] ([GEOGRAPHIC_DATA][P…" at bounding box center [788, 308] width 1227 height 508
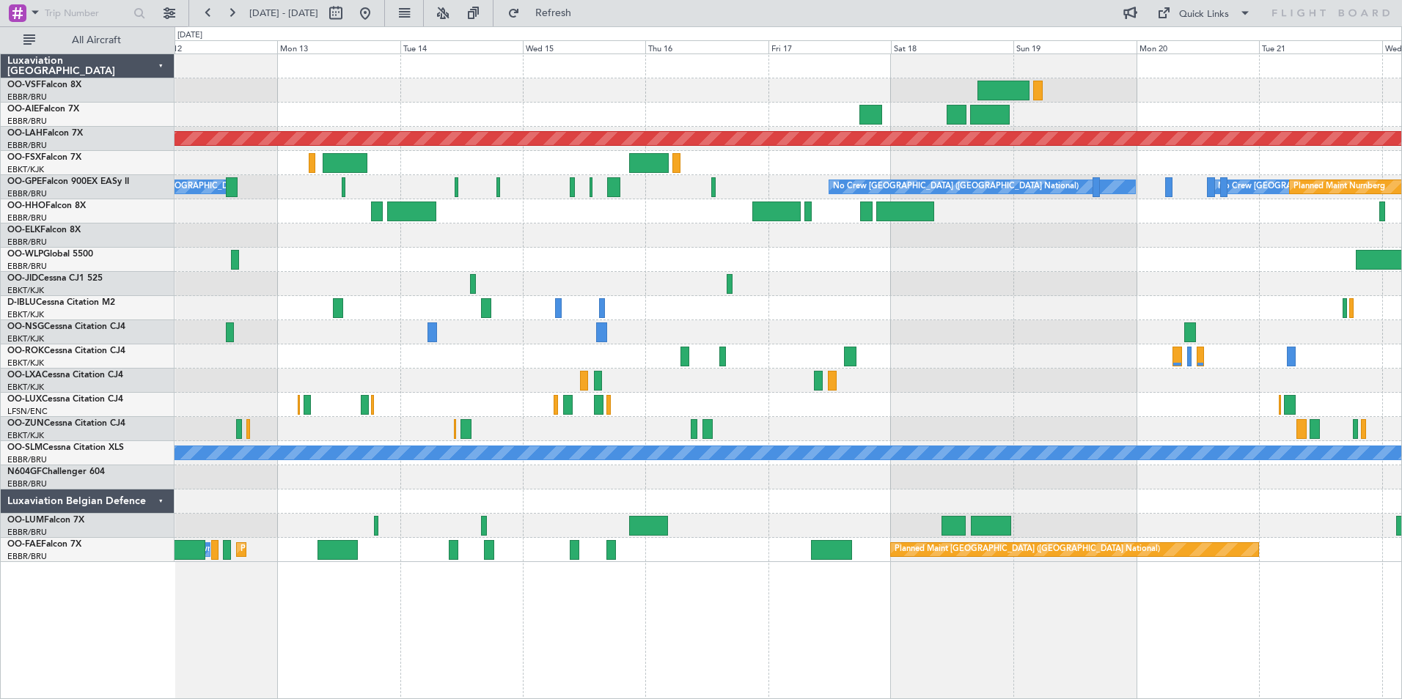
click at [665, 219] on div "Planned Maint [PERSON_NAME]-[GEOGRAPHIC_DATA][PERSON_NAME] ([GEOGRAPHIC_DATA][P…" at bounding box center [788, 308] width 1227 height 508
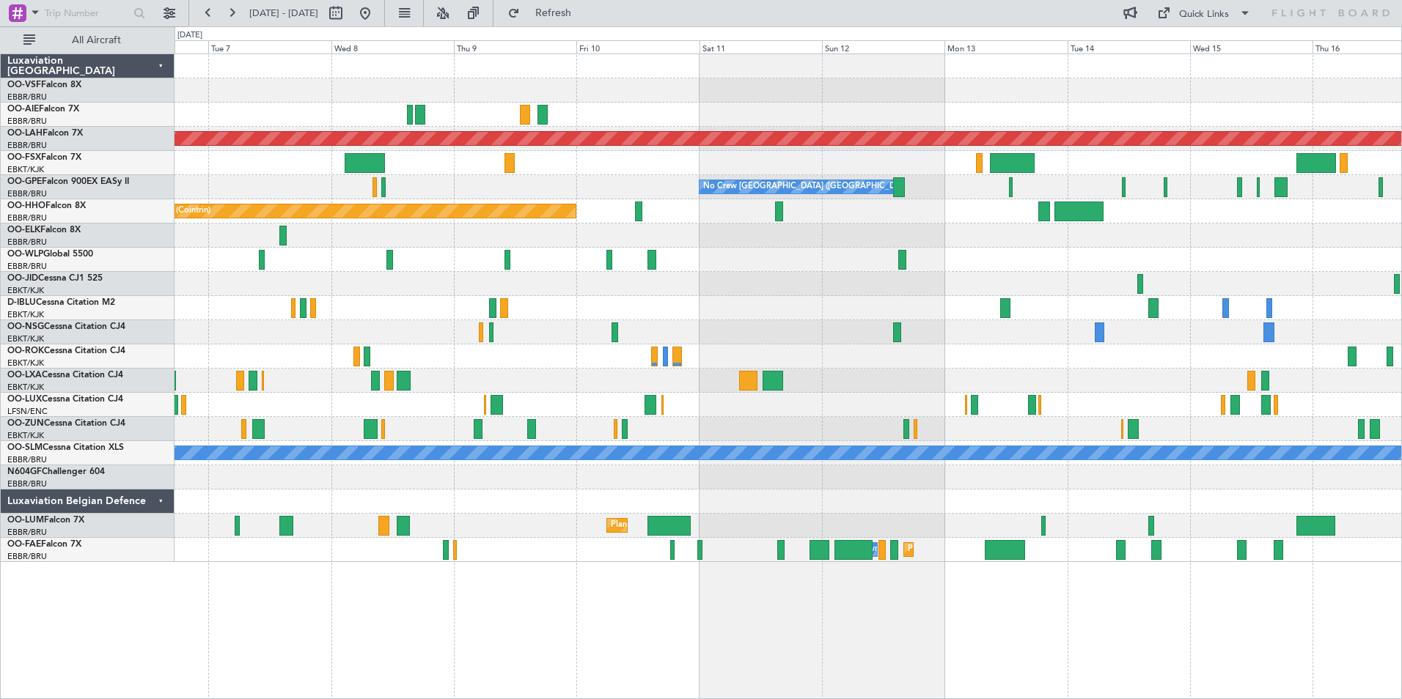
click at [959, 510] on div at bounding box center [788, 502] width 1227 height 24
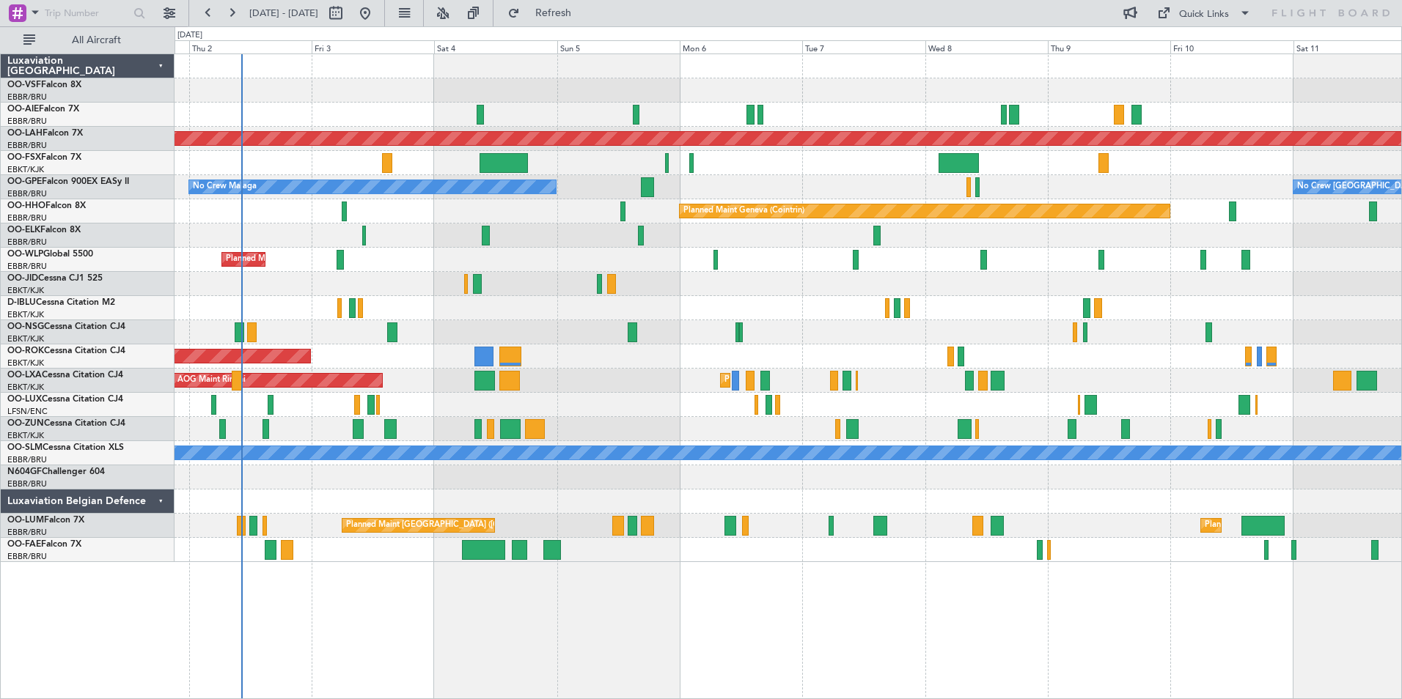
click at [1032, 493] on div at bounding box center [788, 502] width 1227 height 24
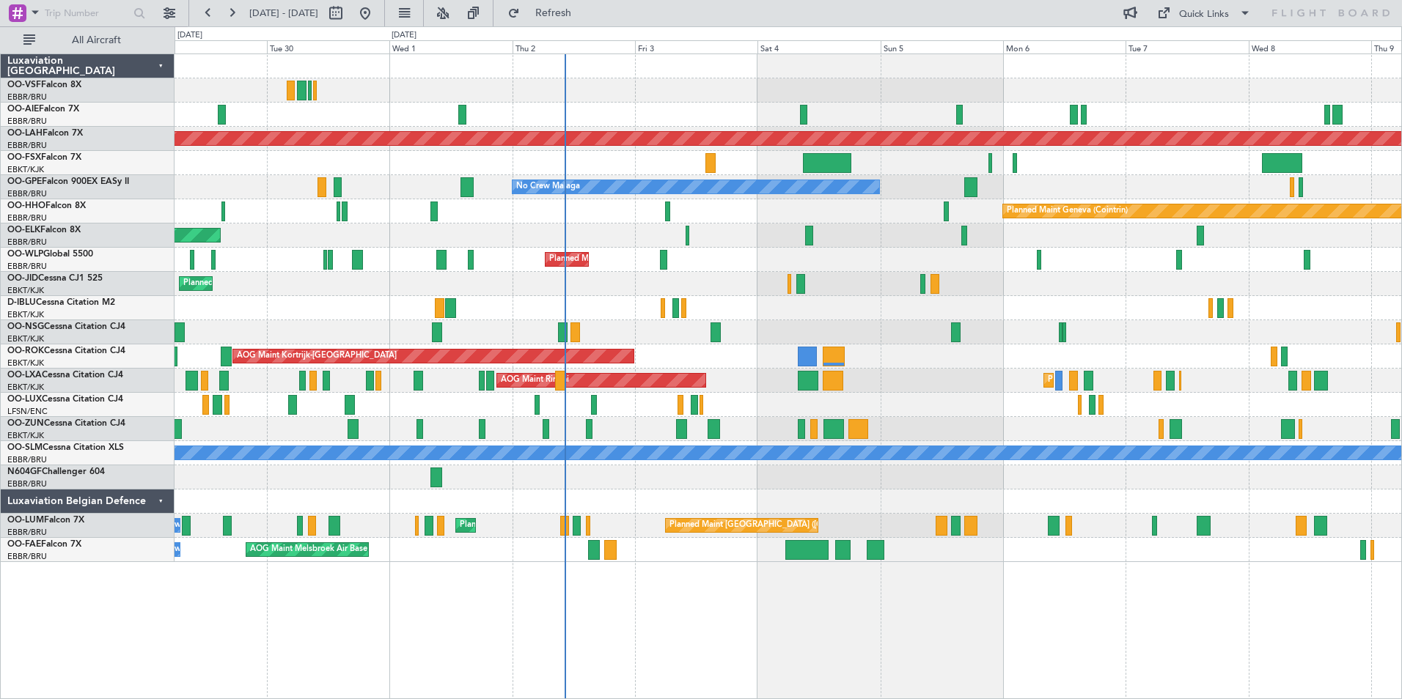
click at [730, 380] on div "Planned Maint Kortrijk-Wevelgem AOG Maint Rimini A/C Unavailable A/C Unavailabl…" at bounding box center [788, 381] width 1227 height 24
click at [584, 12] on span "Refresh" at bounding box center [554, 13] width 62 height 10
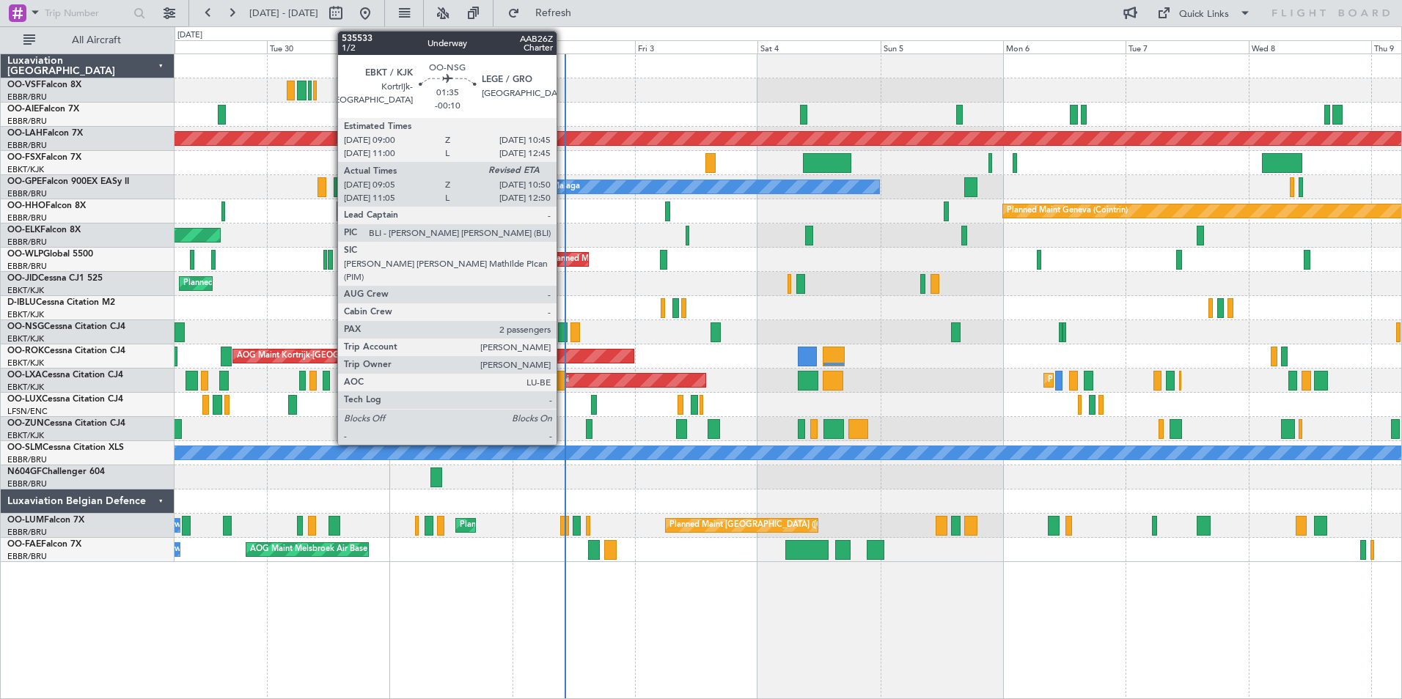
click at [563, 334] on div at bounding box center [563, 333] width 10 height 20
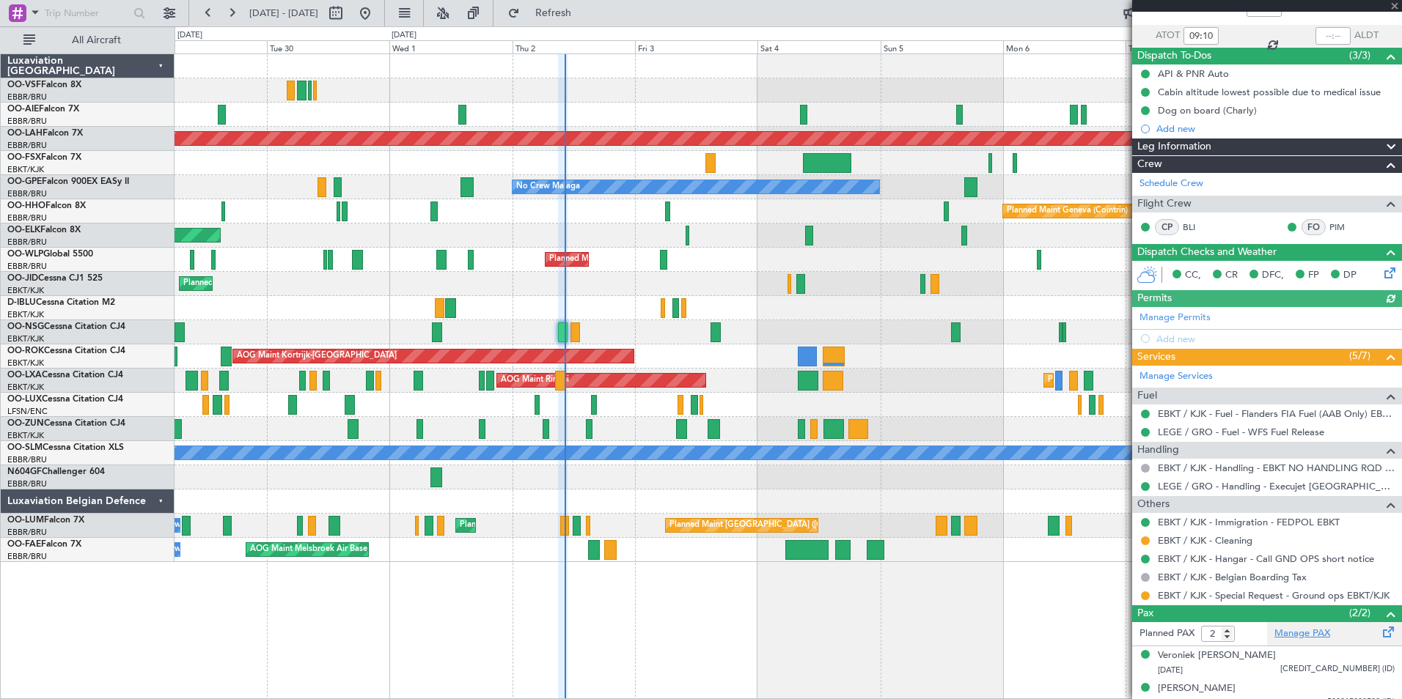
scroll to position [109, 0]
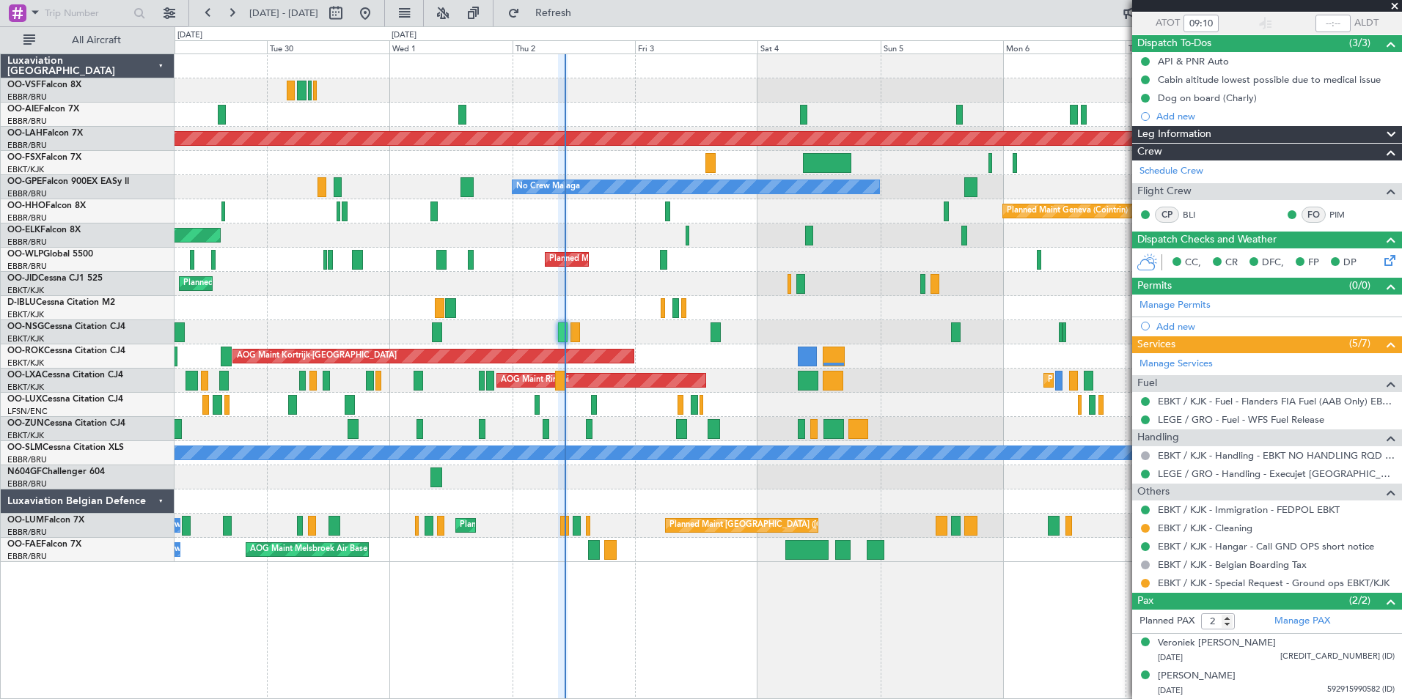
click at [1394, 7] on span at bounding box center [1394, 6] width 15 height 13
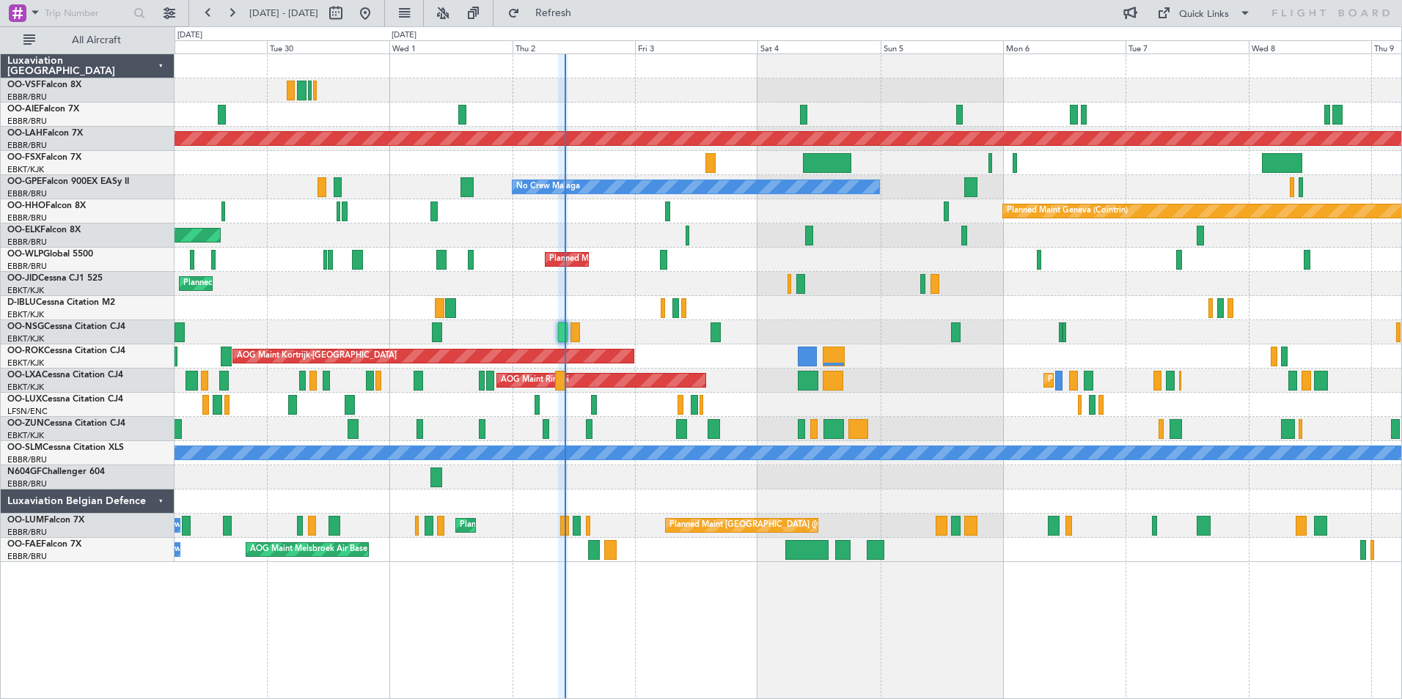
type input "0"
